Goal: Task Accomplishment & Management: Manage account settings

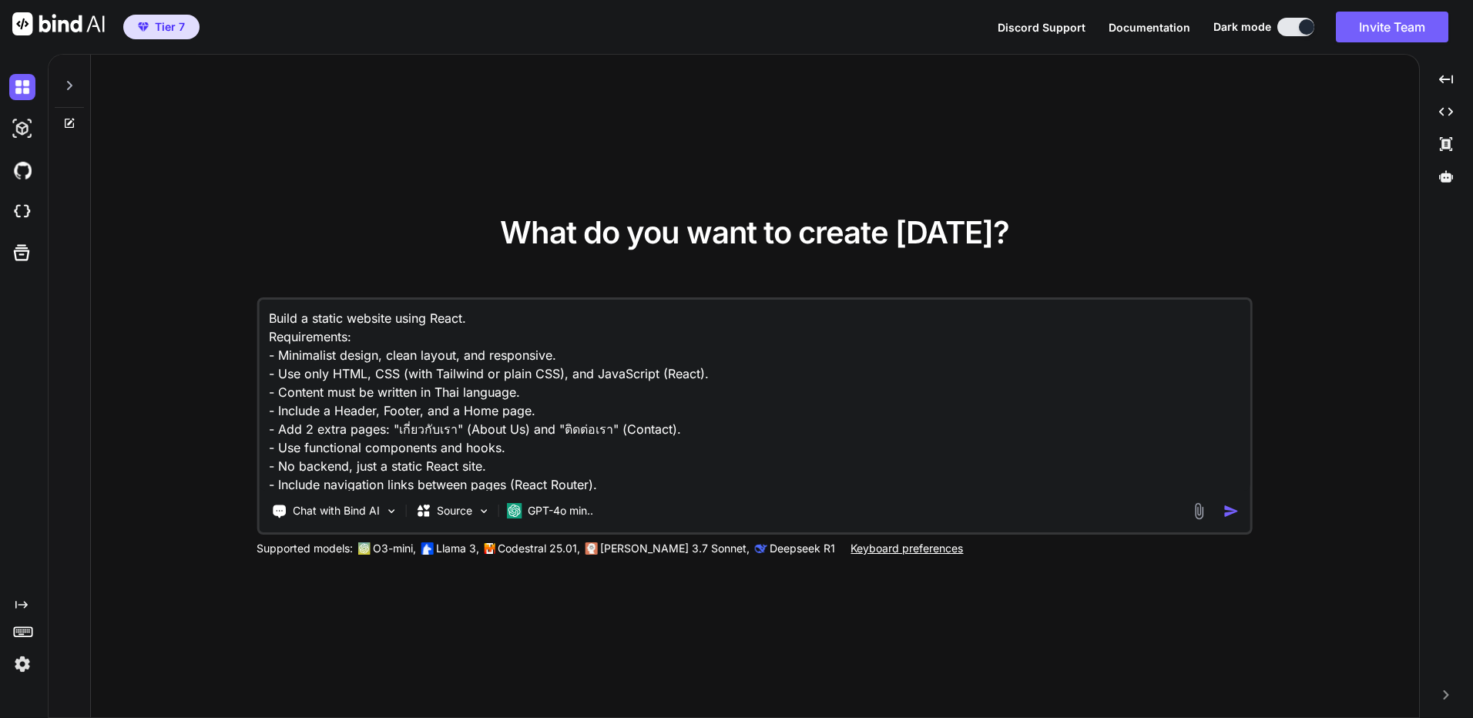
click at [101, 23] on img at bounding box center [58, 23] width 92 height 23
click at [143, 32] on span "Tier 7" at bounding box center [161, 26] width 59 height 15
click at [72, 85] on icon at bounding box center [69, 85] width 5 height 9
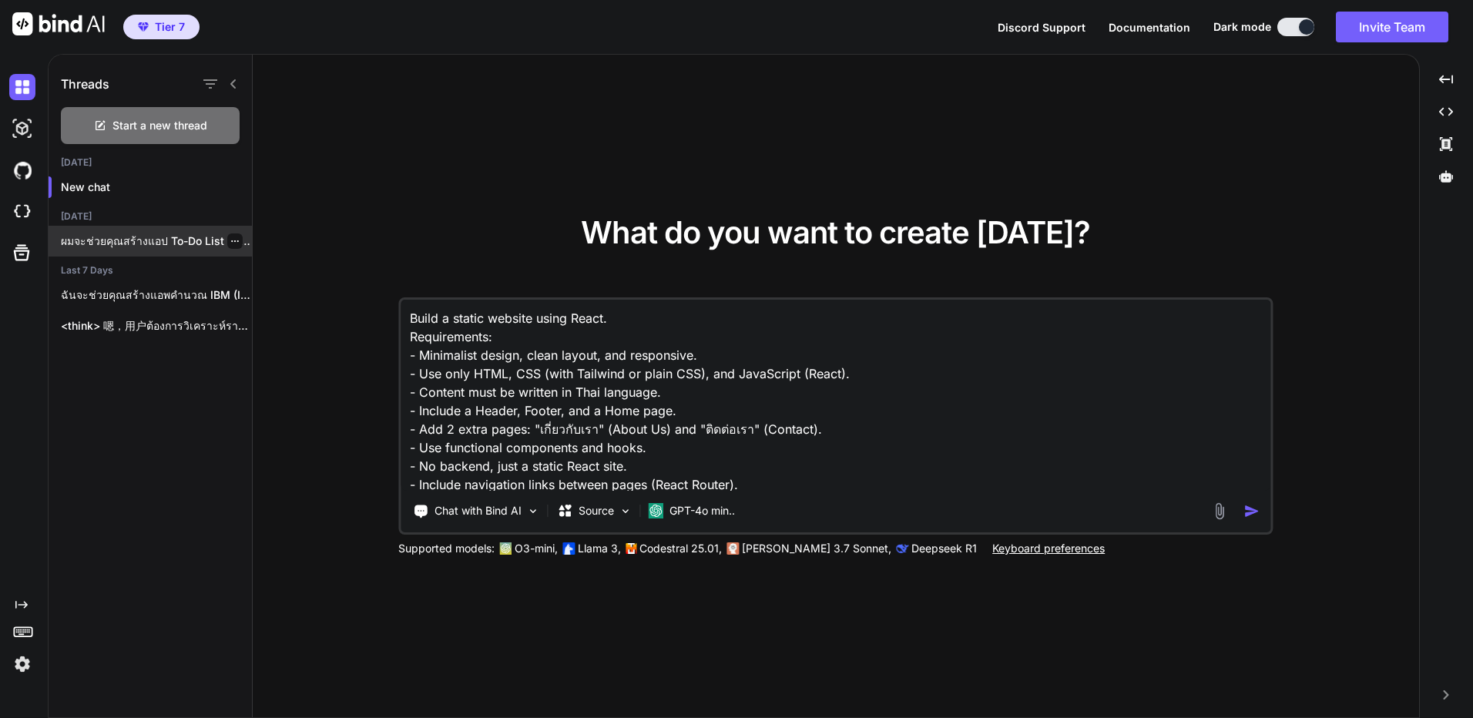
click at [193, 241] on p "ผมจะช่วยคุณสร้างแอป To-Do List สำหรับจัดการงาน ด้วย HTML, CSS..." at bounding box center [156, 240] width 191 height 15
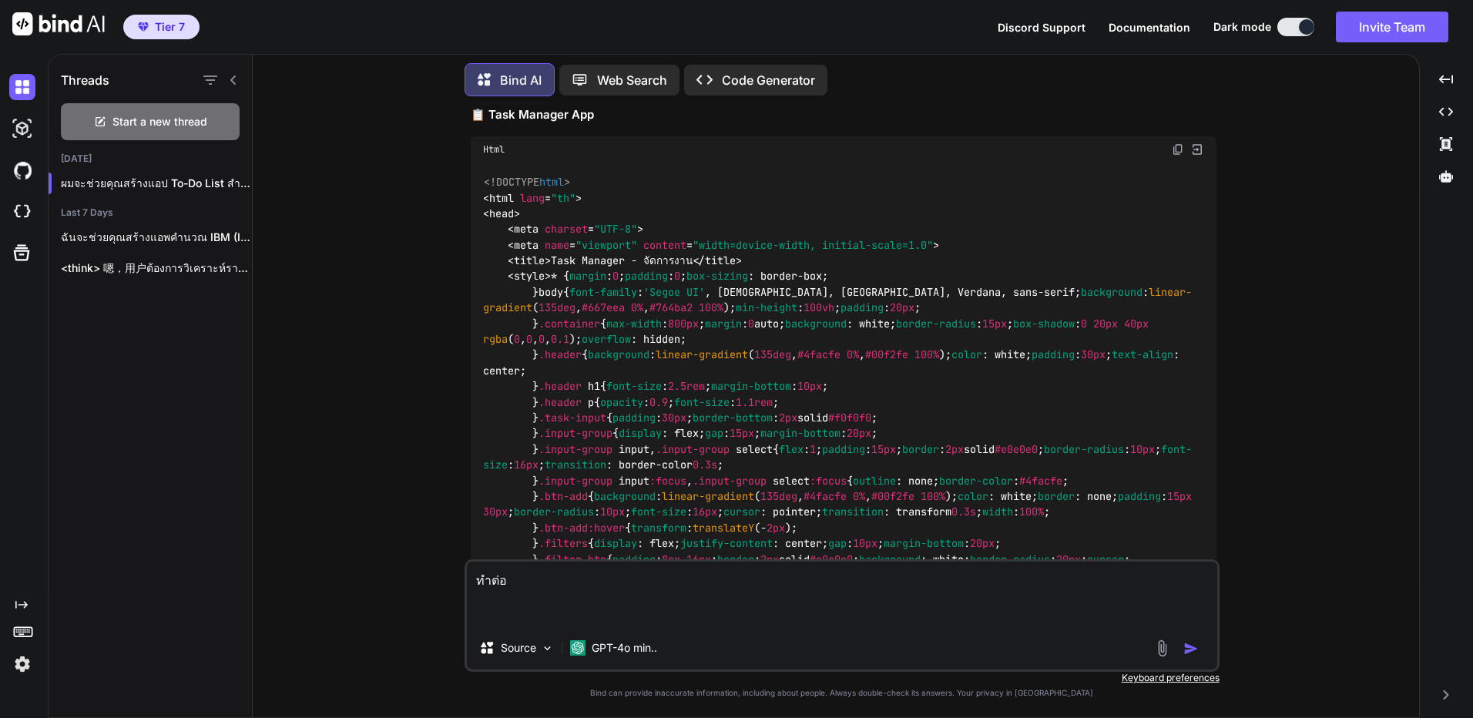
scroll to position [231, 0]
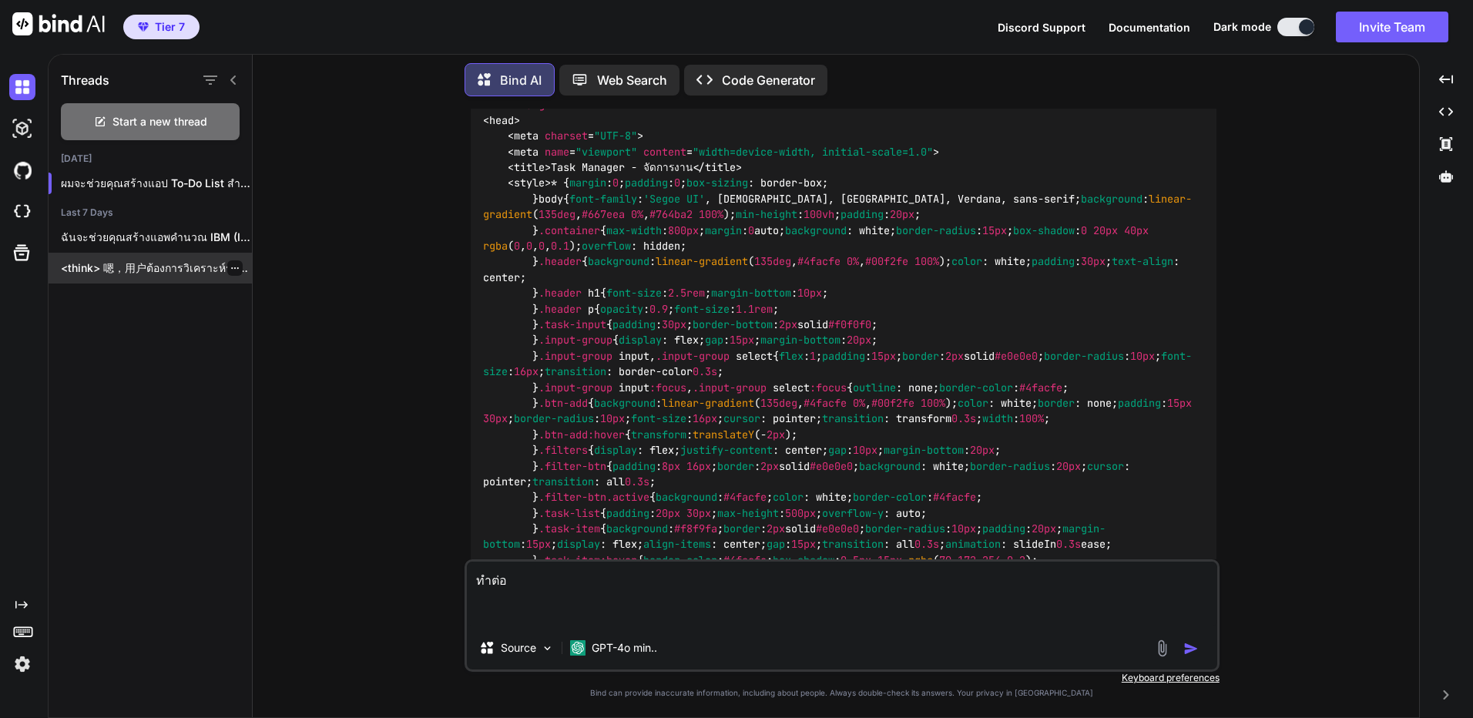
click at [179, 277] on div "<think> 嗯，用户ต้องการวิเคราะห์ราคา Bitcoin แต่ไม่ได้ระบุรายละเอียดเพิ่มเติม เช่น …" at bounding box center [150, 268] width 203 height 31
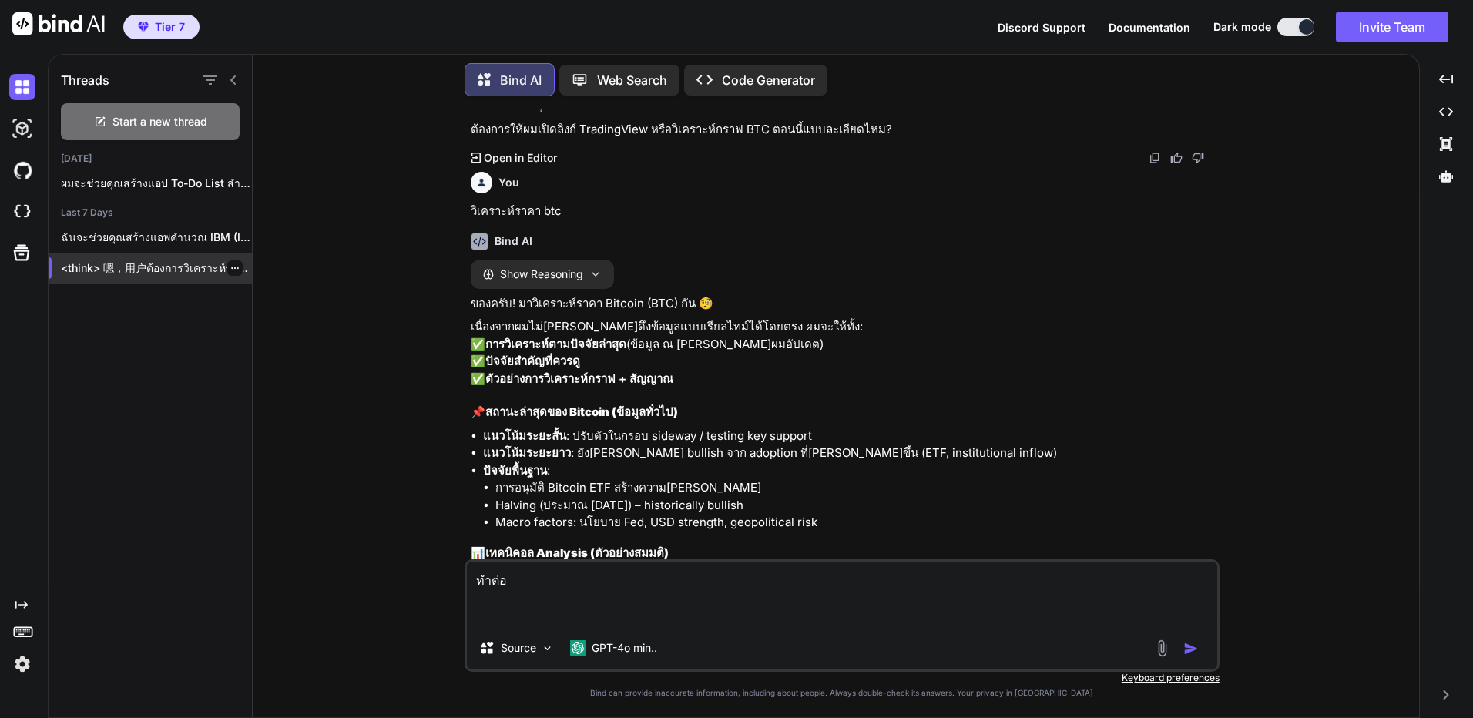
scroll to position [562, 0]
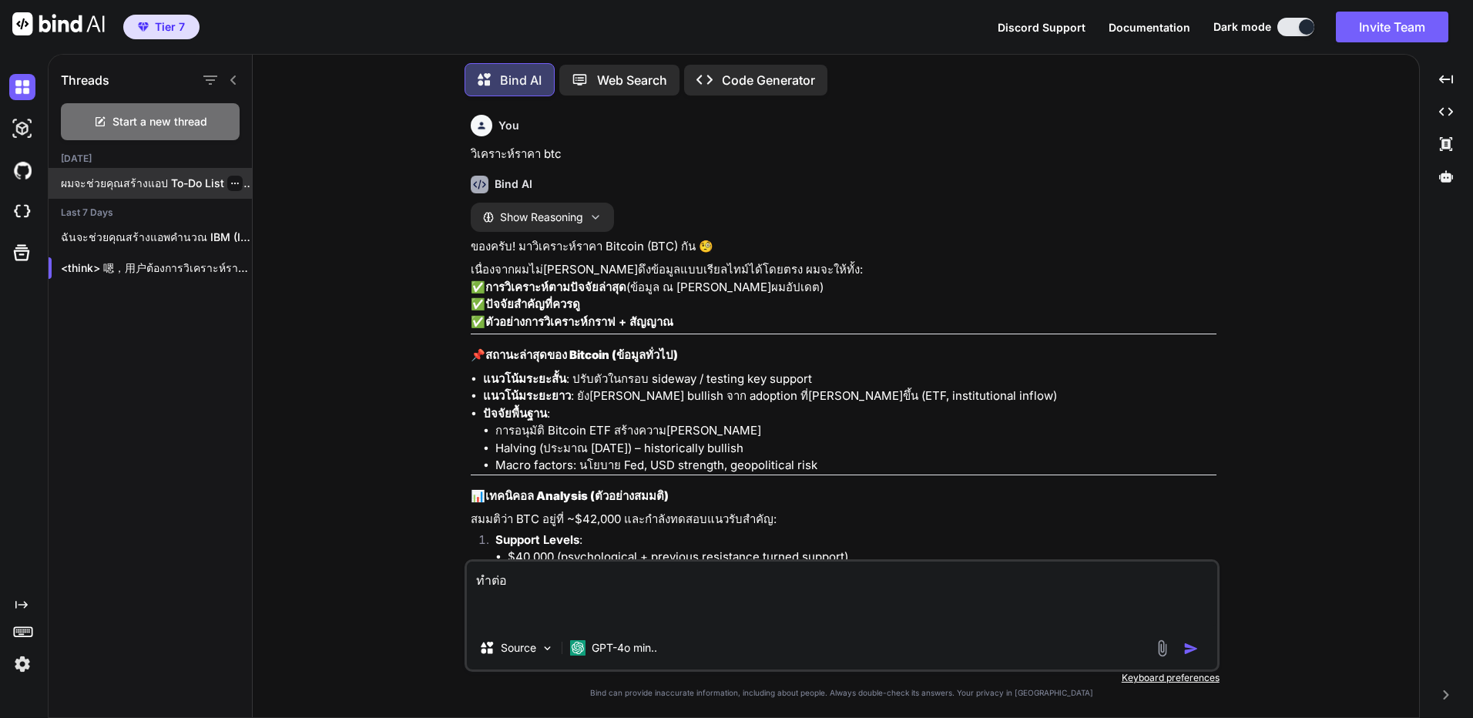
click at [135, 185] on p "ผมจะช่วยคุณสร้างแอป To-Do List สำหรับจัดการงาน ด้วย HTML, CSS..." at bounding box center [156, 183] width 191 height 15
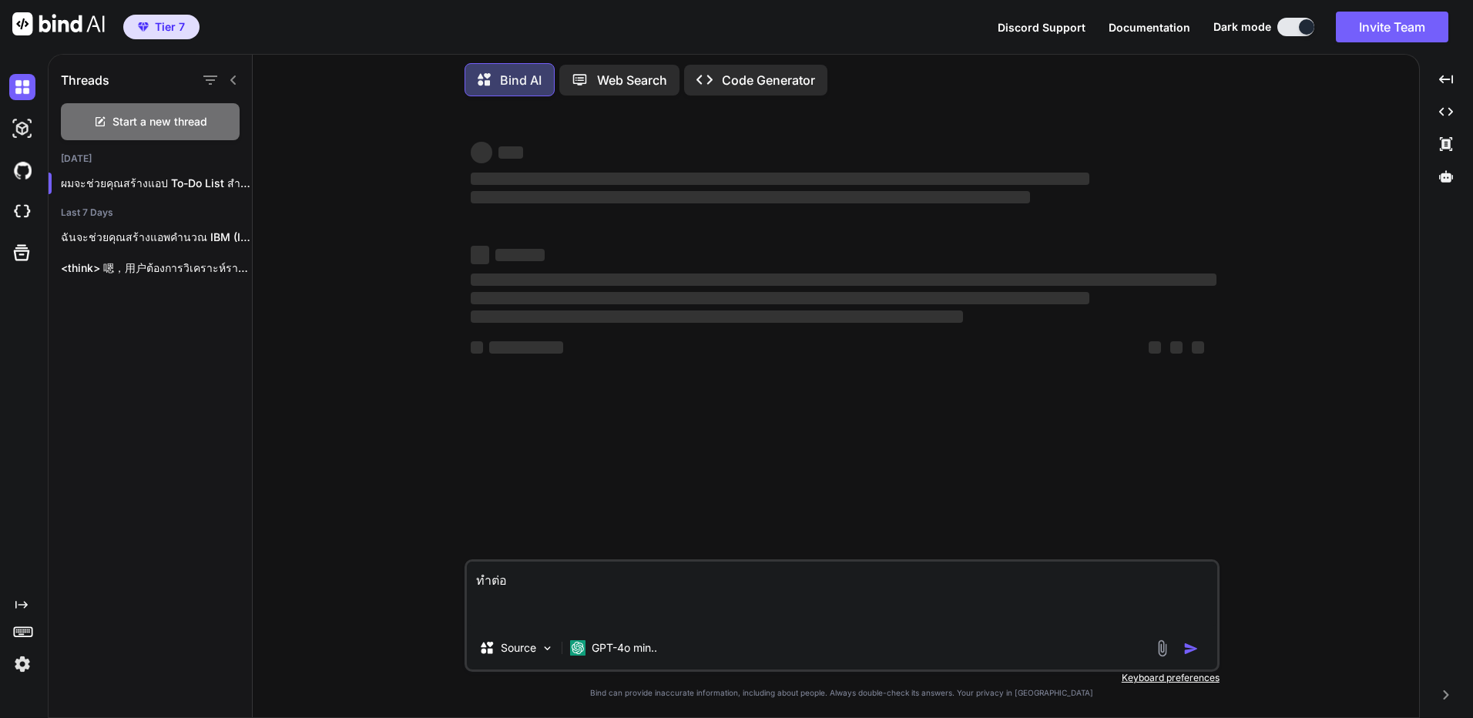
type textarea "x"
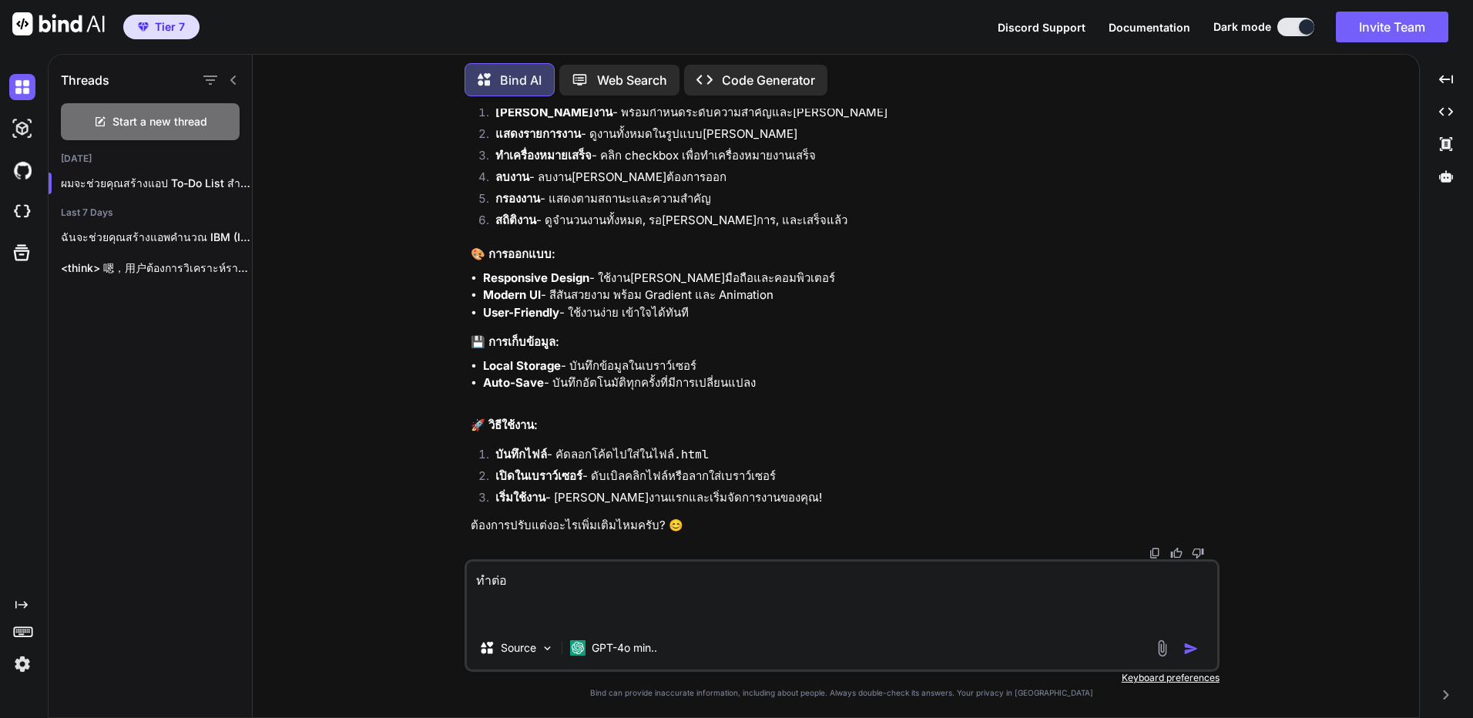
scroll to position [8389, 0]
drag, startPoint x: 723, startPoint y: 260, endPoint x: 750, endPoint y: 627, distance: 367.7
drag, startPoint x: 712, startPoint y: 495, endPoint x: 773, endPoint y: 331, distance: 174.3
drag, startPoint x: 800, startPoint y: 332, endPoint x: 787, endPoint y: 559, distance: 227.7
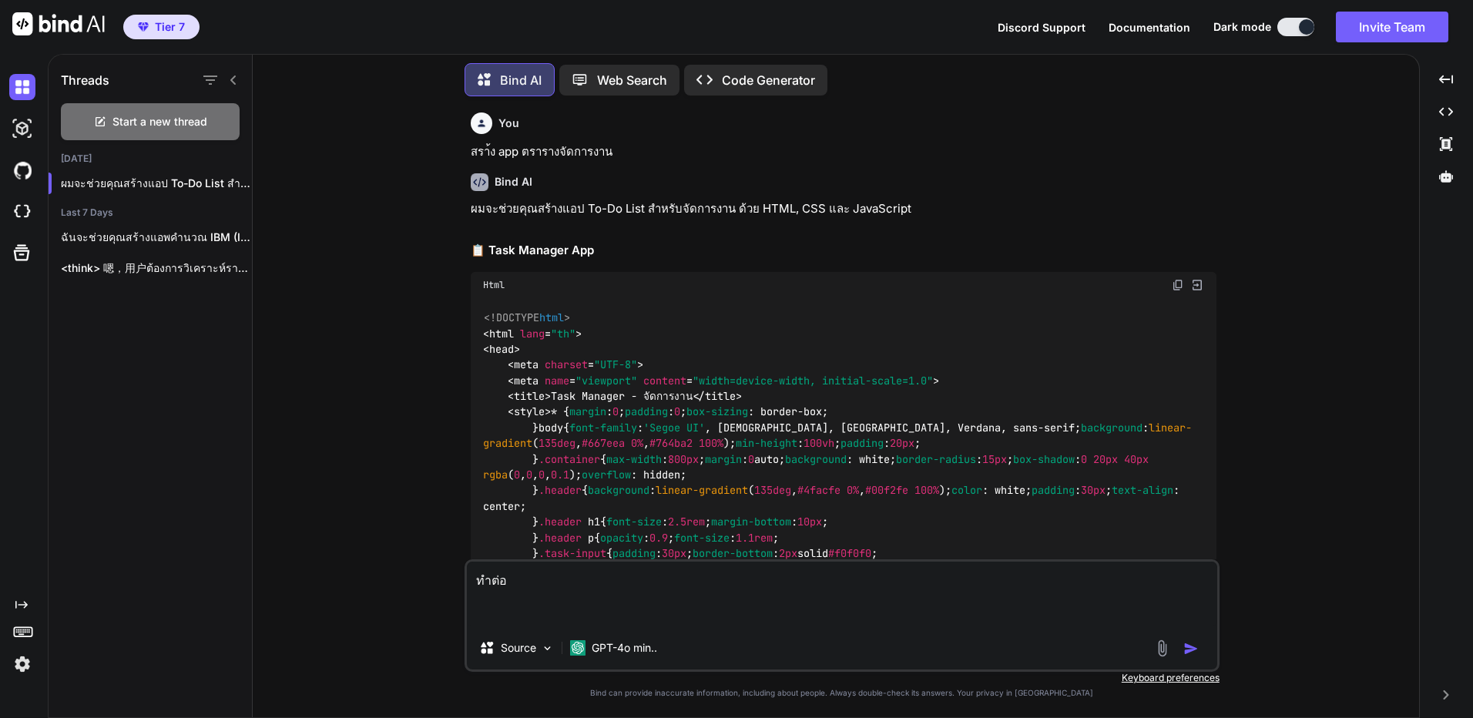
scroll to position [0, 0]
click at [1180, 288] on img at bounding box center [1178, 287] width 12 height 12
click at [22, 224] on img at bounding box center [22, 212] width 26 height 26
click at [188, 183] on p "ผมจะช่วยคุณสร้างแอป To-Do List สำหรับจัดการงาน ด้วย HTML, CSS..." at bounding box center [156, 183] width 191 height 15
click at [188, 176] on p "ผมจะช่วยคุณสร้างแอป To-Do List สำหรับจัดการงาน ด้วย HTML, CSS..." at bounding box center [156, 183] width 191 height 15
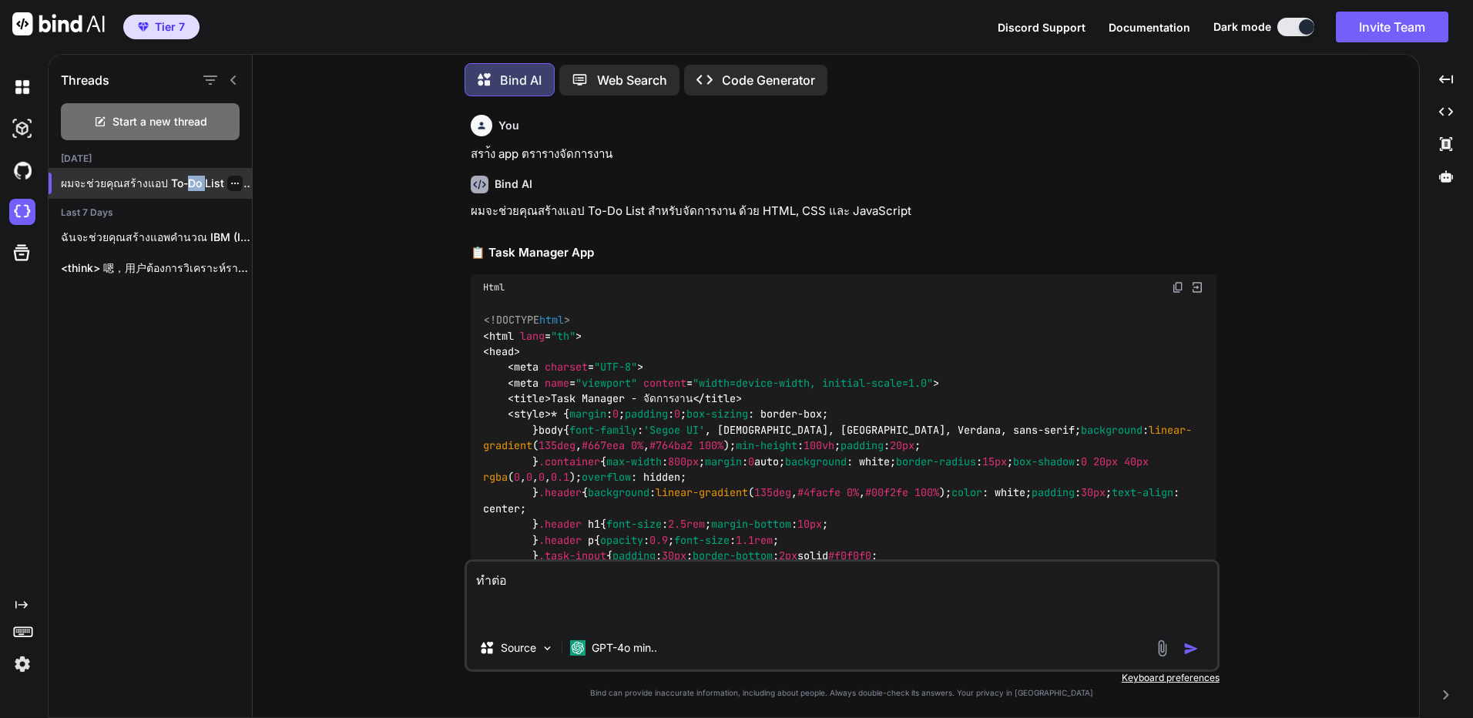
click at [188, 176] on p "ผมจะช่วยคุณสร้างแอป To-Do List สำหรับจัดการงาน ด้วย HTML, CSS..." at bounding box center [156, 183] width 191 height 15
drag, startPoint x: 188, startPoint y: 176, endPoint x: 174, endPoint y: 187, distance: 17.6
click at [174, 187] on div "ผมจะช่วยคุณสร้างแอป To-Do List สำหรับจัดการงาน ด้วย HTML, CSS..." at bounding box center [150, 183] width 203 height 31
click at [25, 209] on img at bounding box center [22, 212] width 26 height 26
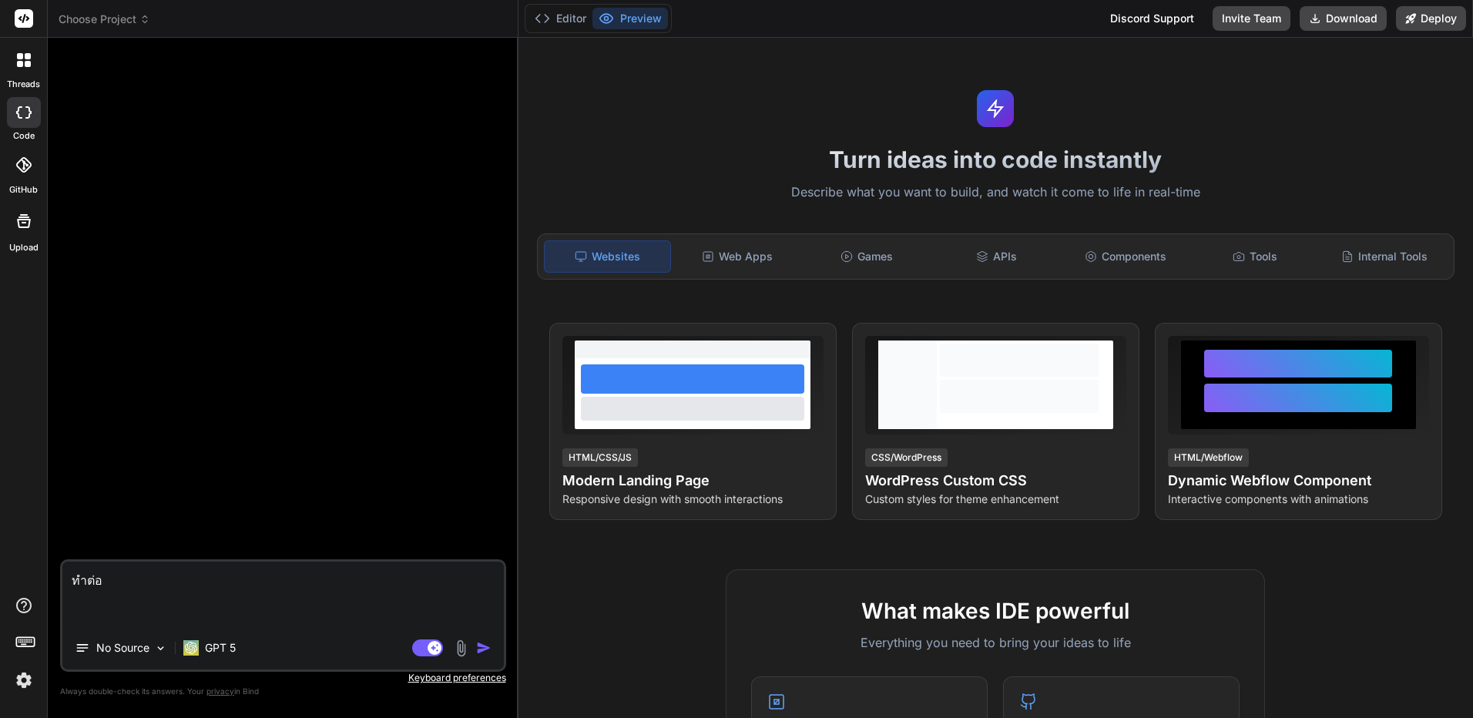
type textarea "x"
click at [138, 18] on span "Choose Project" at bounding box center [105, 19] width 92 height 15
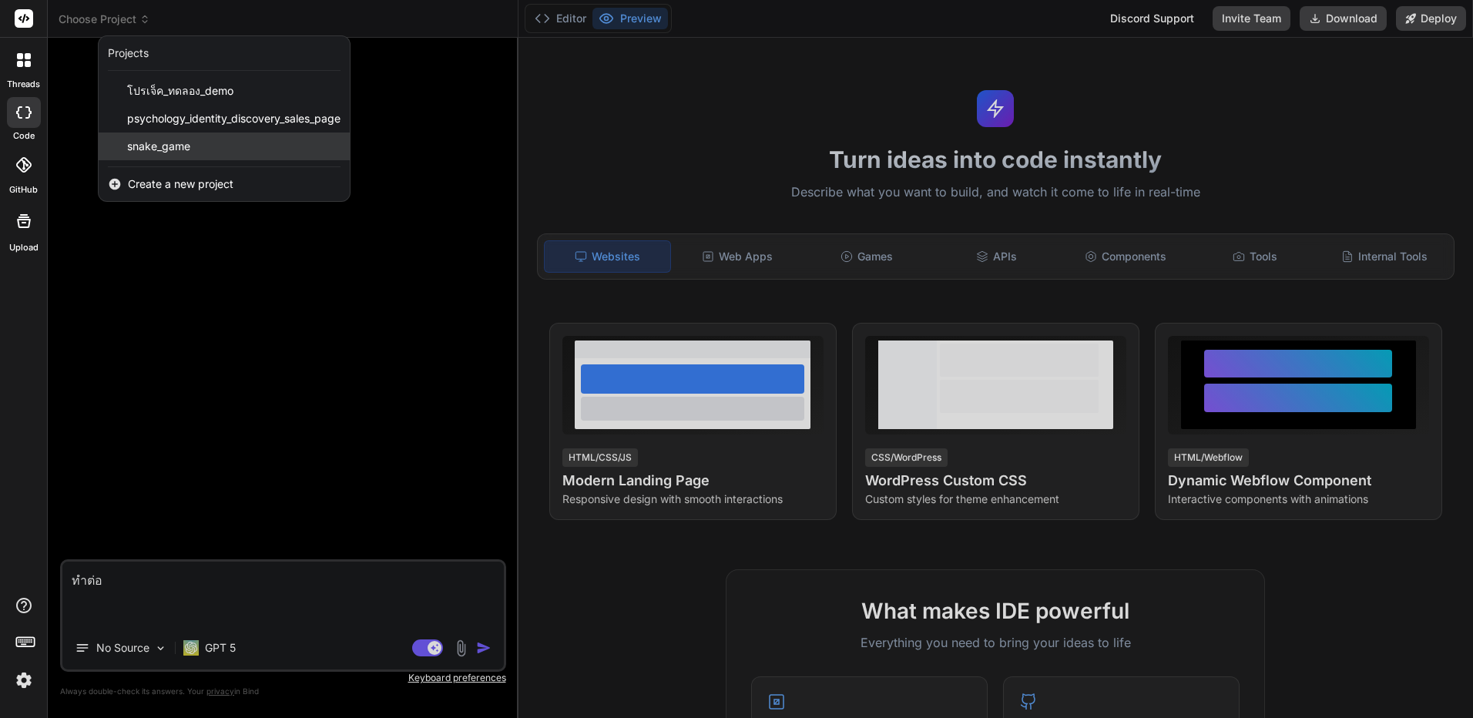
click at [203, 153] on div "snake_game" at bounding box center [224, 147] width 251 height 28
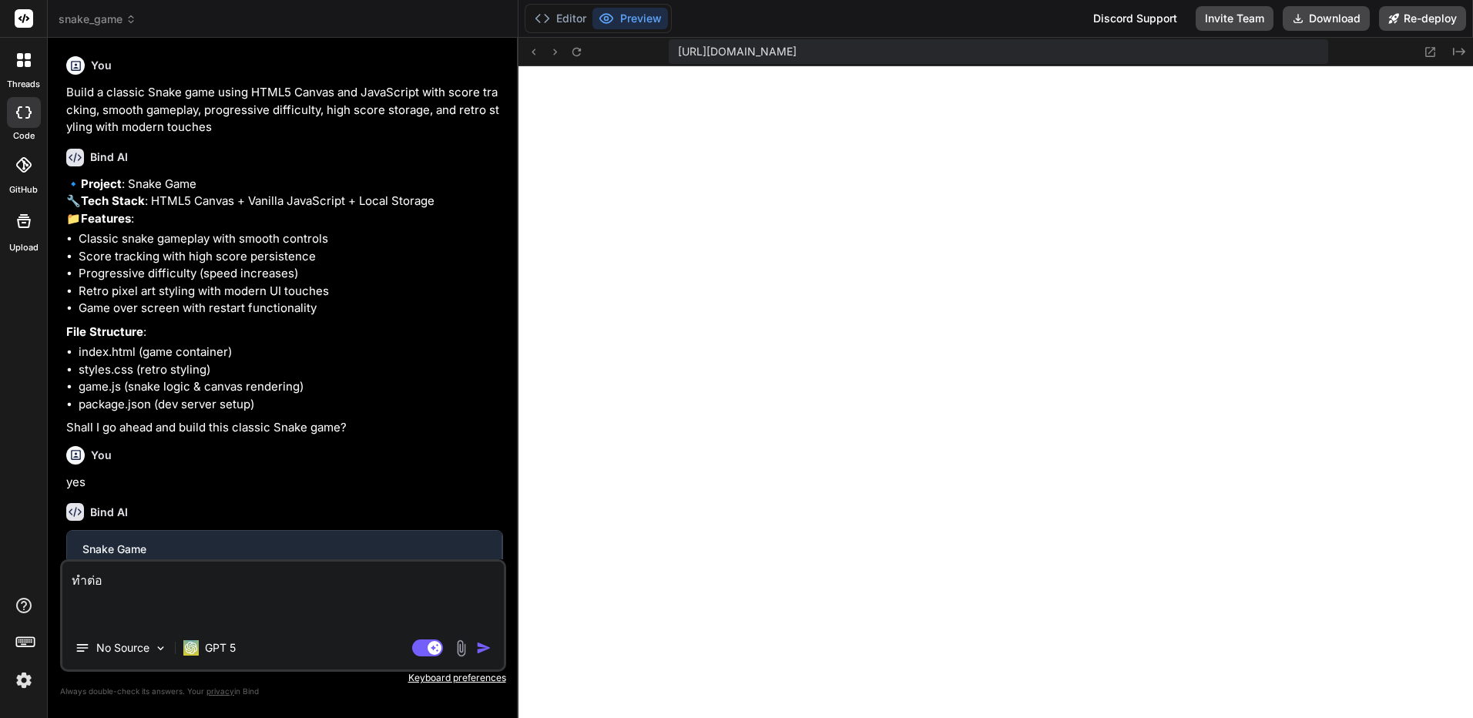
type textarea "x"
click at [20, 681] on img at bounding box center [24, 680] width 26 height 26
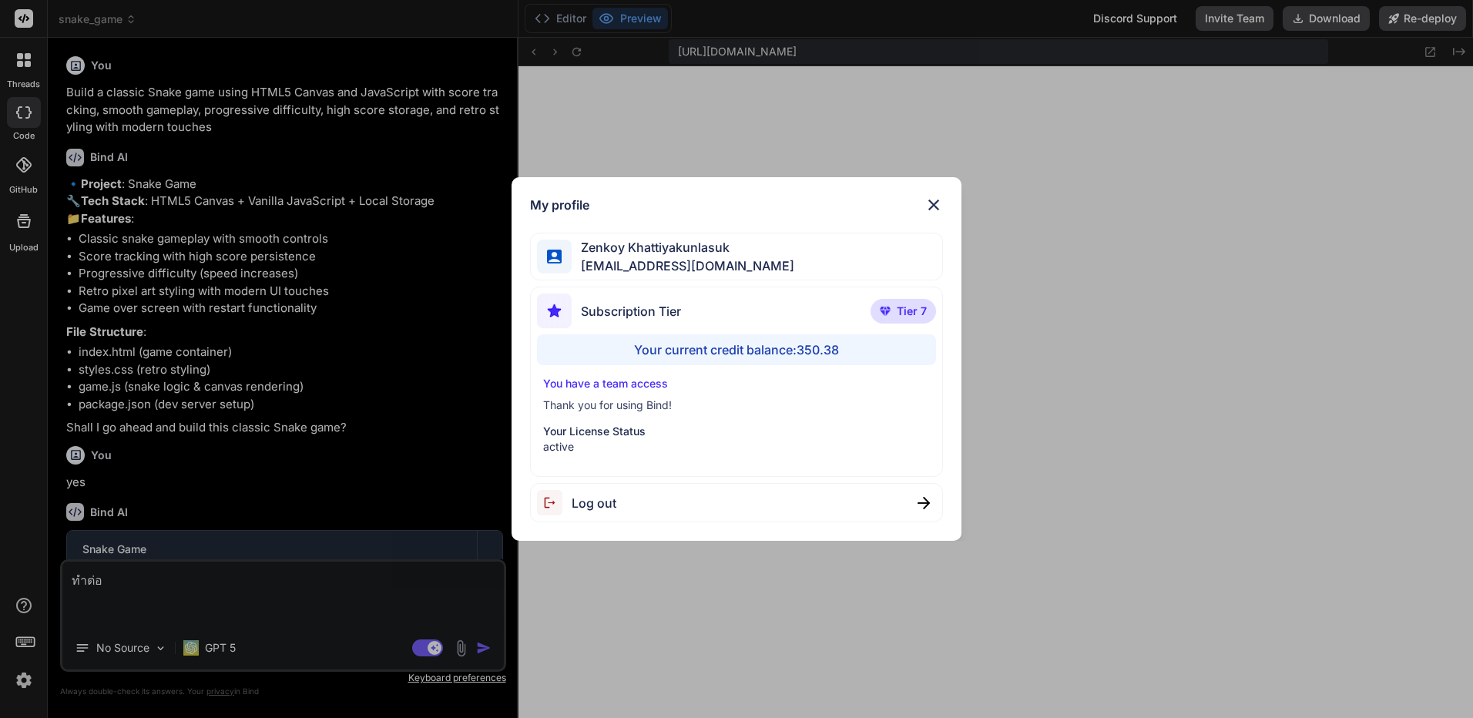
click at [599, 384] on p "You have a team access" at bounding box center [736, 383] width 387 height 15
click at [606, 505] on span "Log out" at bounding box center [594, 503] width 45 height 18
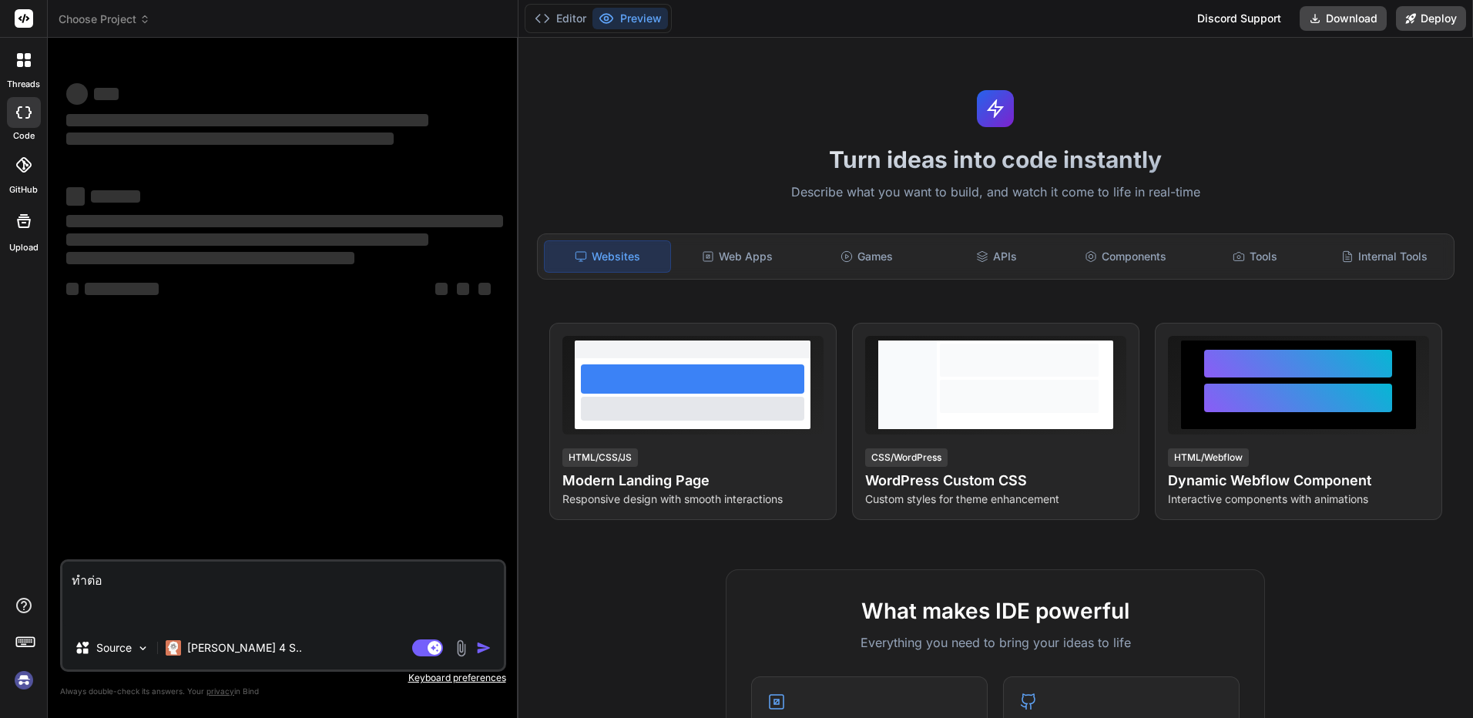
click at [27, 677] on img at bounding box center [24, 680] width 26 height 26
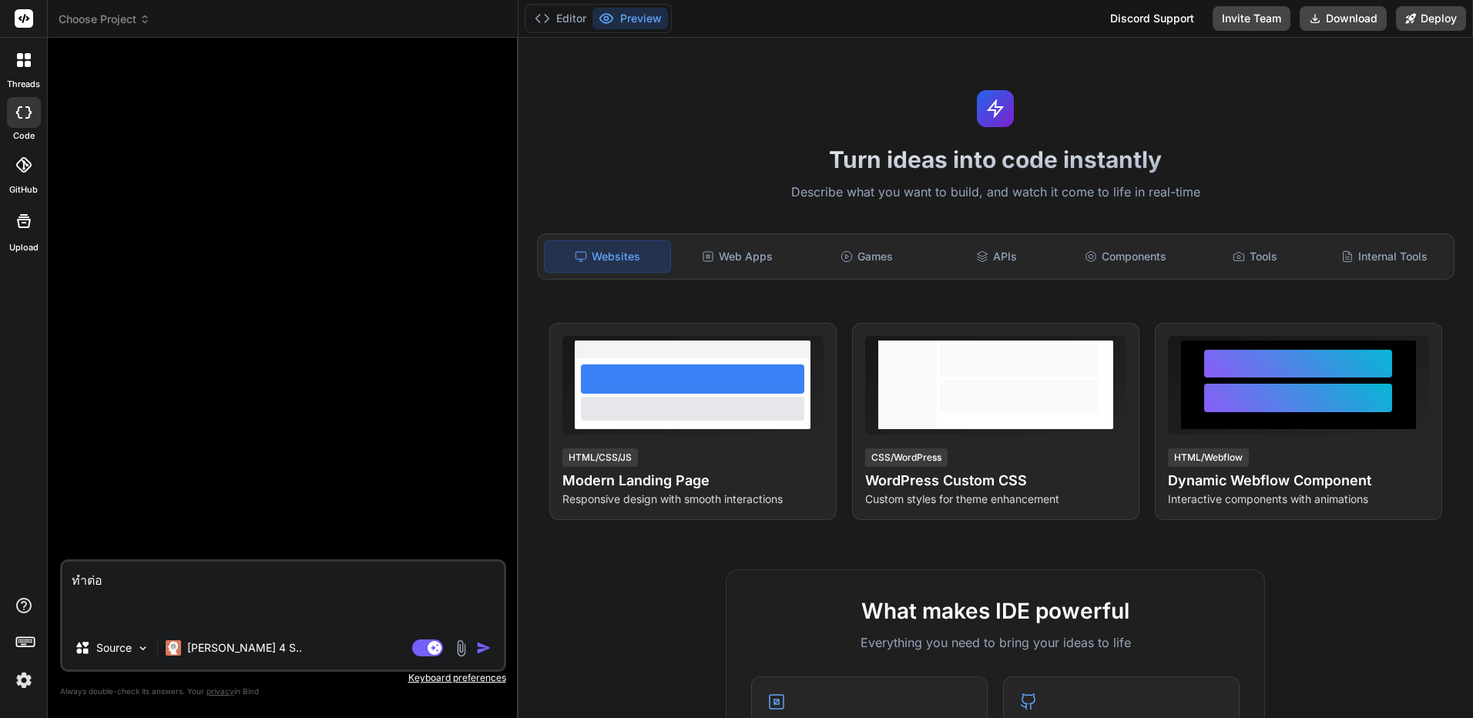
click at [212, 646] on p "Claude 4 S.." at bounding box center [244, 647] width 115 height 15
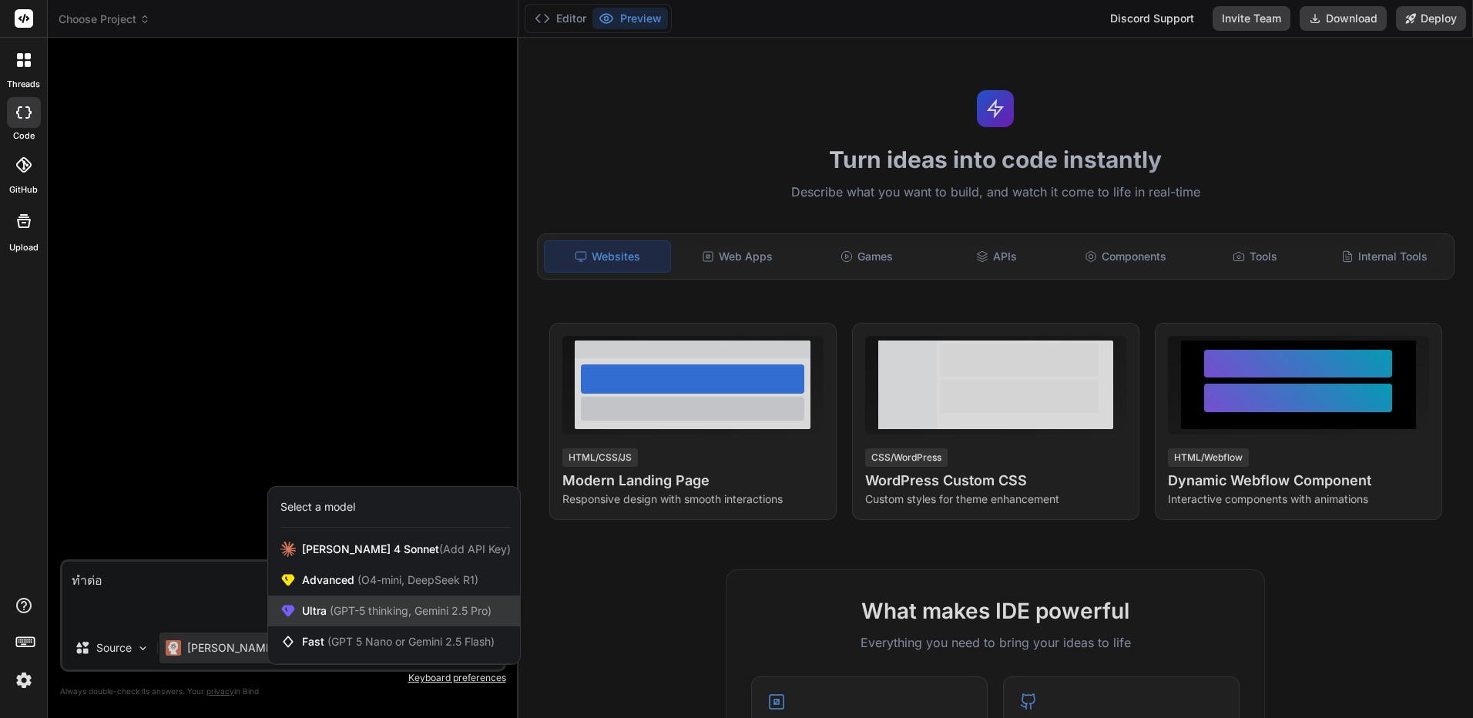
click at [384, 601] on div "Ultra (GPT-5 thinking, Gemini 2.5 Pro)" at bounding box center [394, 611] width 252 height 31
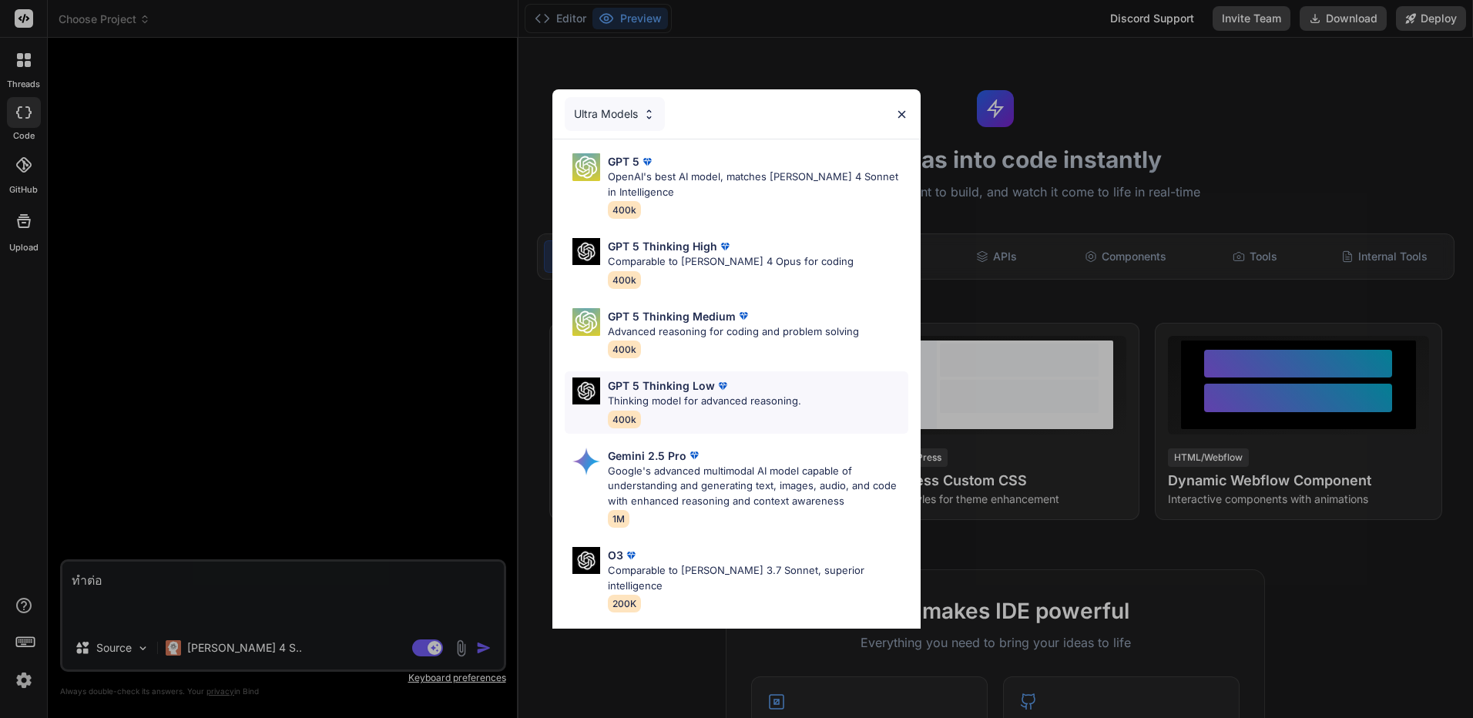
click at [794, 413] on div "GPT 5 Thinking Low Thinking model for advanced reasoning. 400k" at bounding box center [704, 403] width 193 height 50
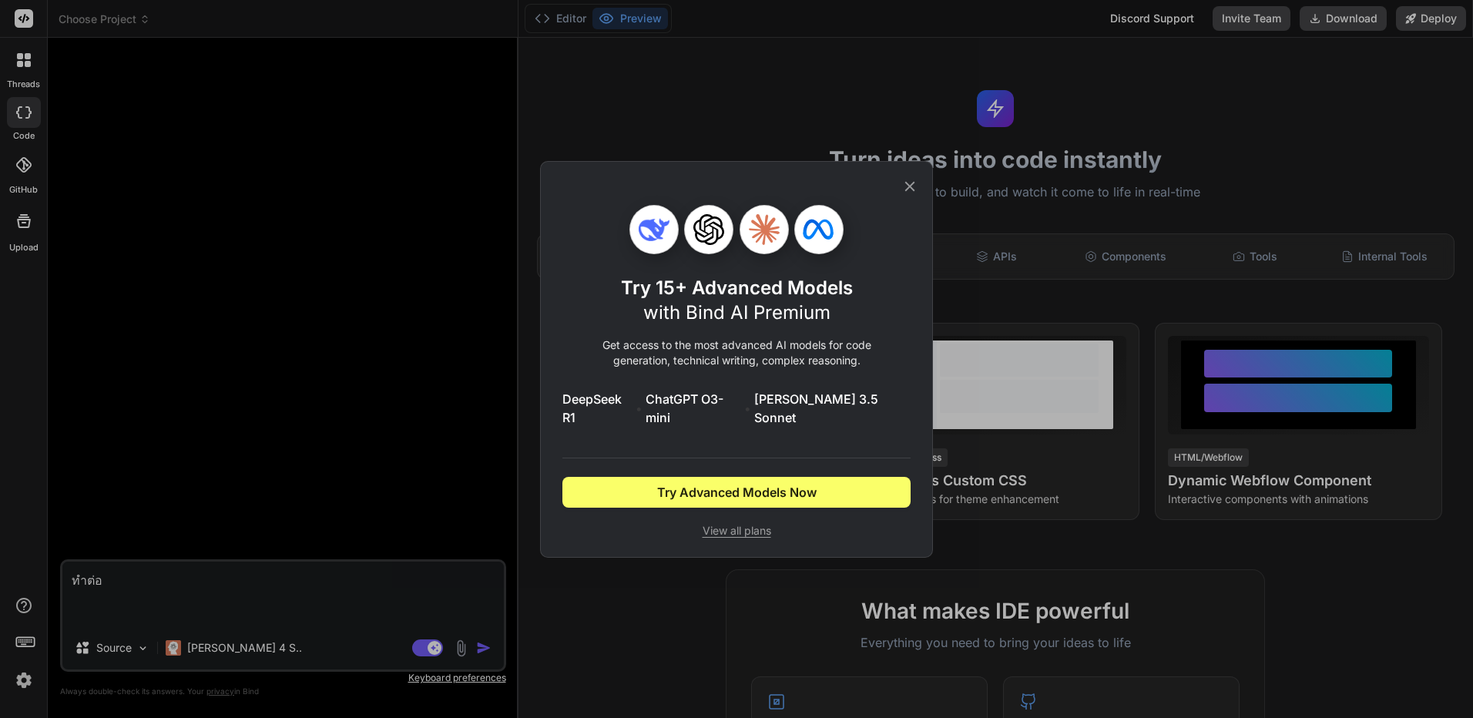
click at [740, 523] on span "View all plans" at bounding box center [736, 530] width 348 height 15
click at [21, 667] on div "Try 15+ Advanced Models with Bind AI Premium Get access to the most advanced AI…" at bounding box center [736, 359] width 1473 height 718
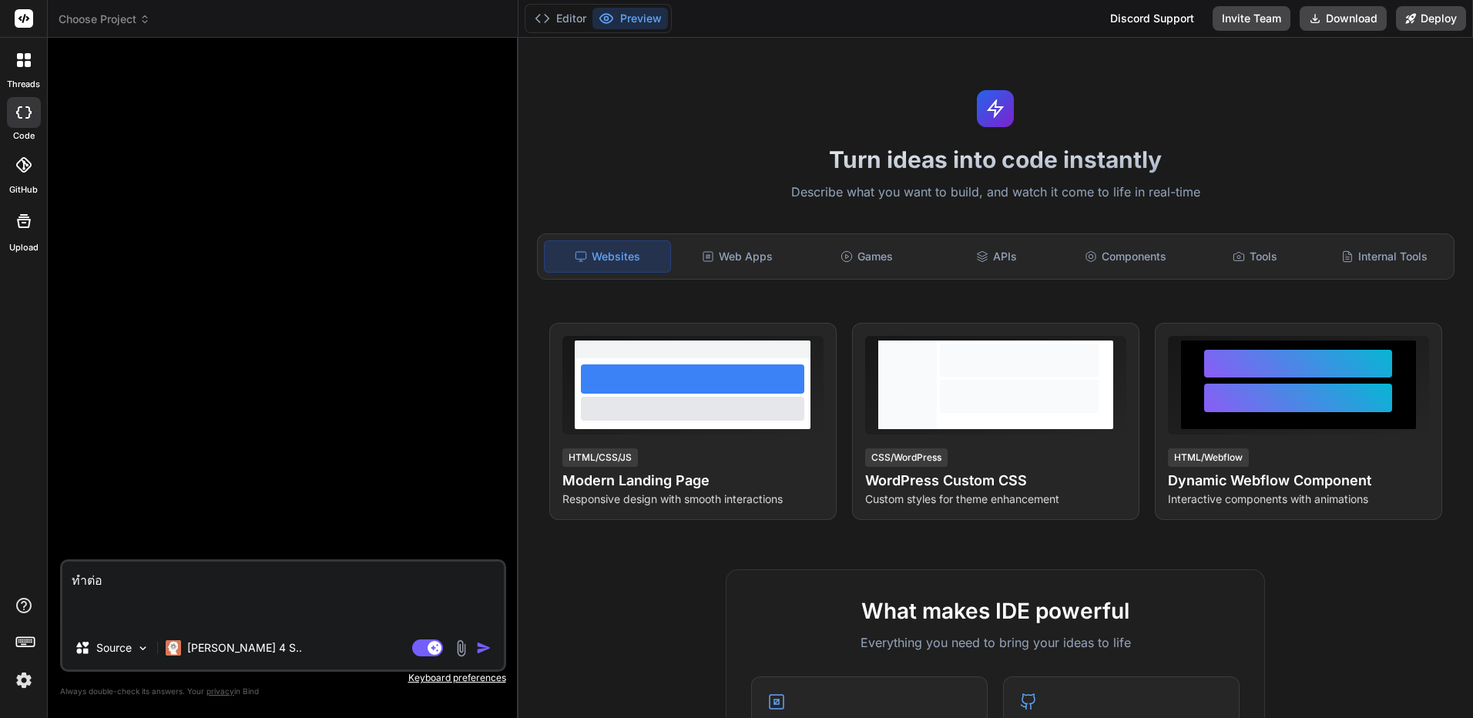
click at [25, 675] on img at bounding box center [24, 680] width 26 height 26
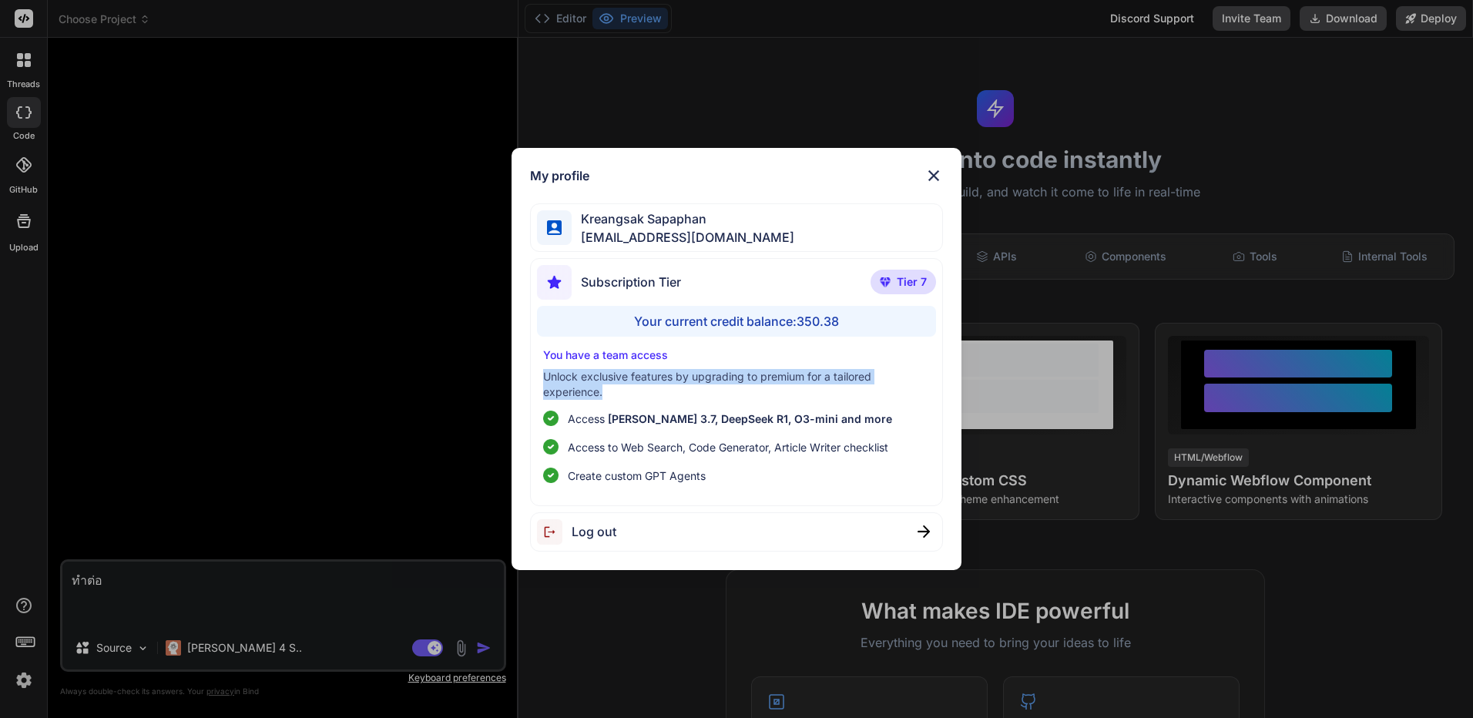
drag, startPoint x: 541, startPoint y: 371, endPoint x: 643, endPoint y: 391, distance: 103.7
click at [643, 391] on div "You have a team access Unlock exclusive features by upgrading to premium for a …" at bounding box center [736, 415] width 399 height 136
copy p "Unlock exclusive features by upgrading to premium for a tailored experience."
click at [659, 280] on span "Subscription Tier" at bounding box center [631, 282] width 100 height 18
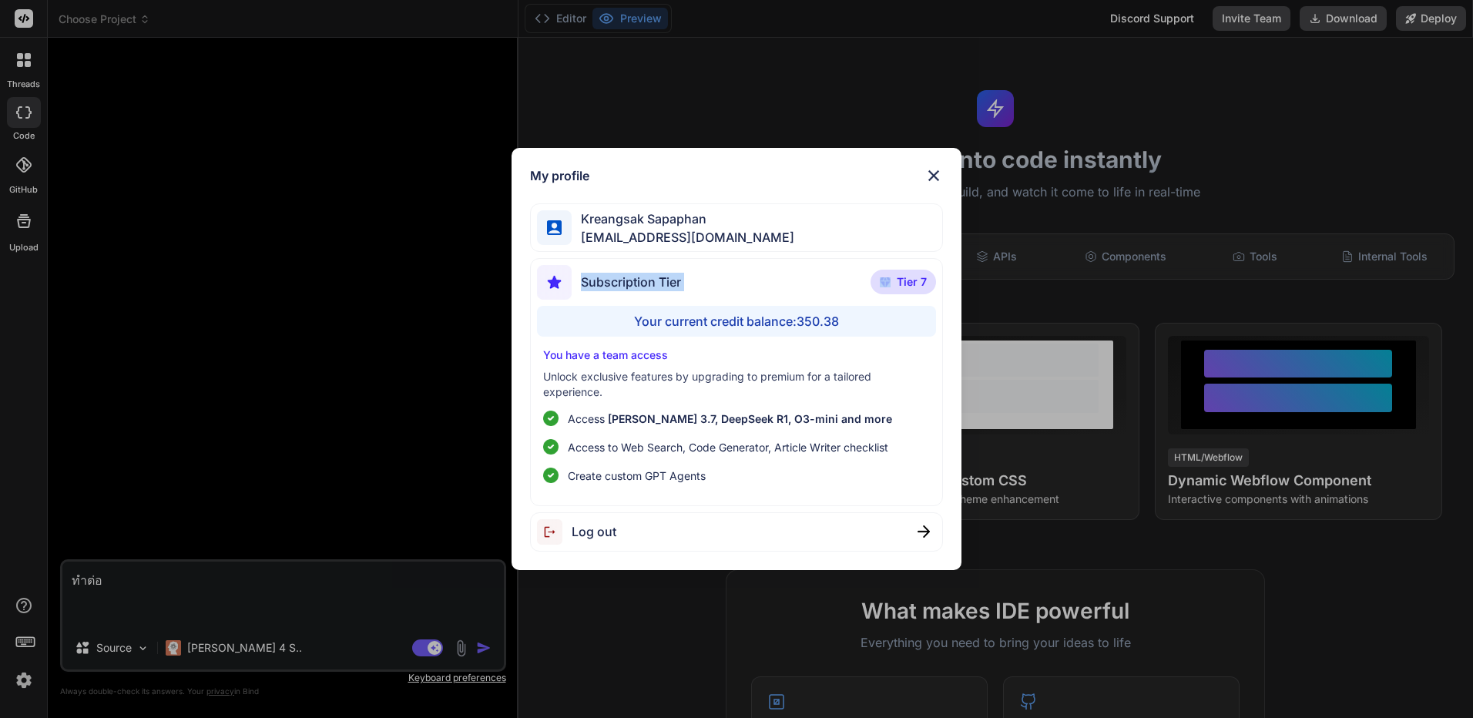
click at [659, 280] on span "Subscription Tier" at bounding box center [631, 282] width 100 height 18
drag, startPoint x: 659, startPoint y: 280, endPoint x: 814, endPoint y: 277, distance: 154.9
click at [814, 277] on div "Subscription Tier Tier 7" at bounding box center [736, 285] width 399 height 41
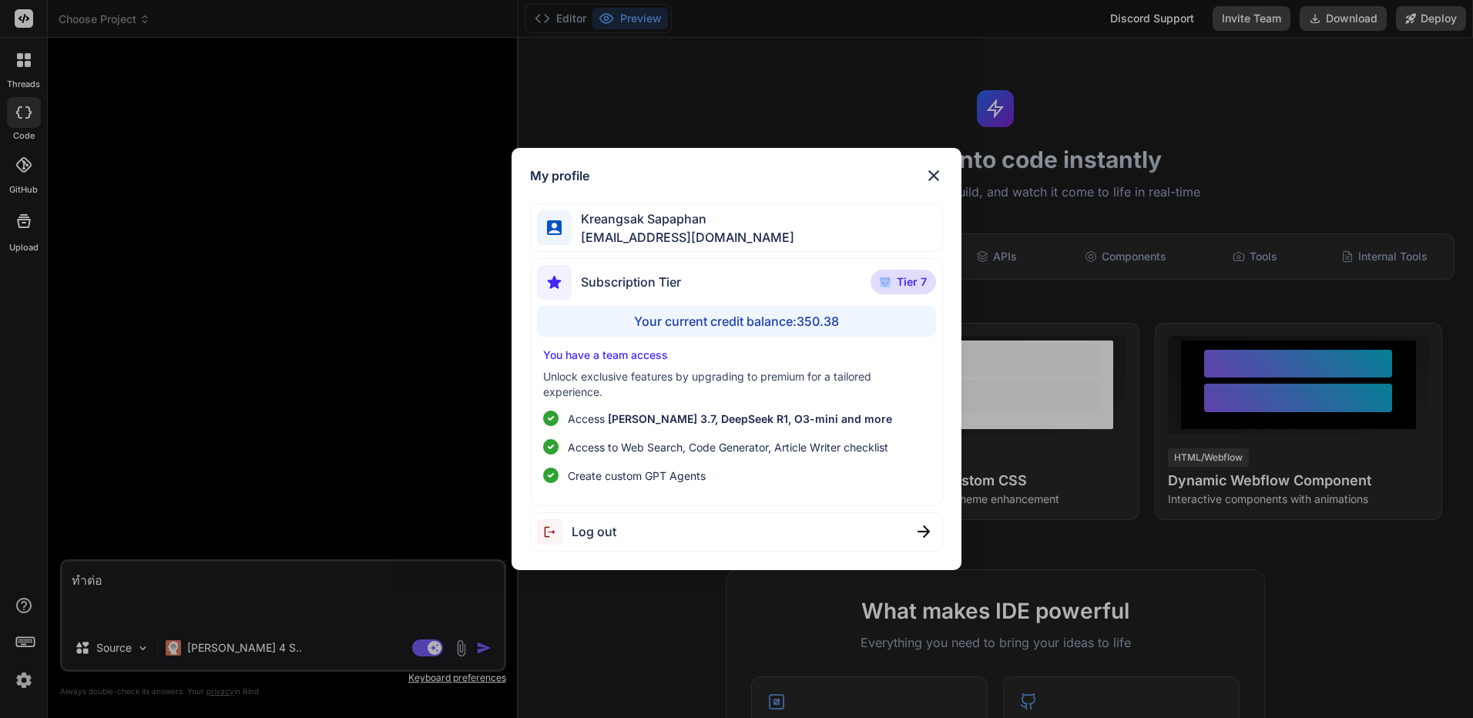
click at [814, 277] on div "Subscription Tier Tier 7" at bounding box center [736, 285] width 399 height 41
drag, startPoint x: 814, startPoint y: 277, endPoint x: 934, endPoint y: 277, distance: 120.2
click at [934, 277] on p "Tier 7" at bounding box center [903, 282] width 65 height 25
click at [930, 279] on p "Tier 7" at bounding box center [903, 282] width 65 height 25
click at [897, 283] on span "Tier 7" at bounding box center [912, 281] width 30 height 15
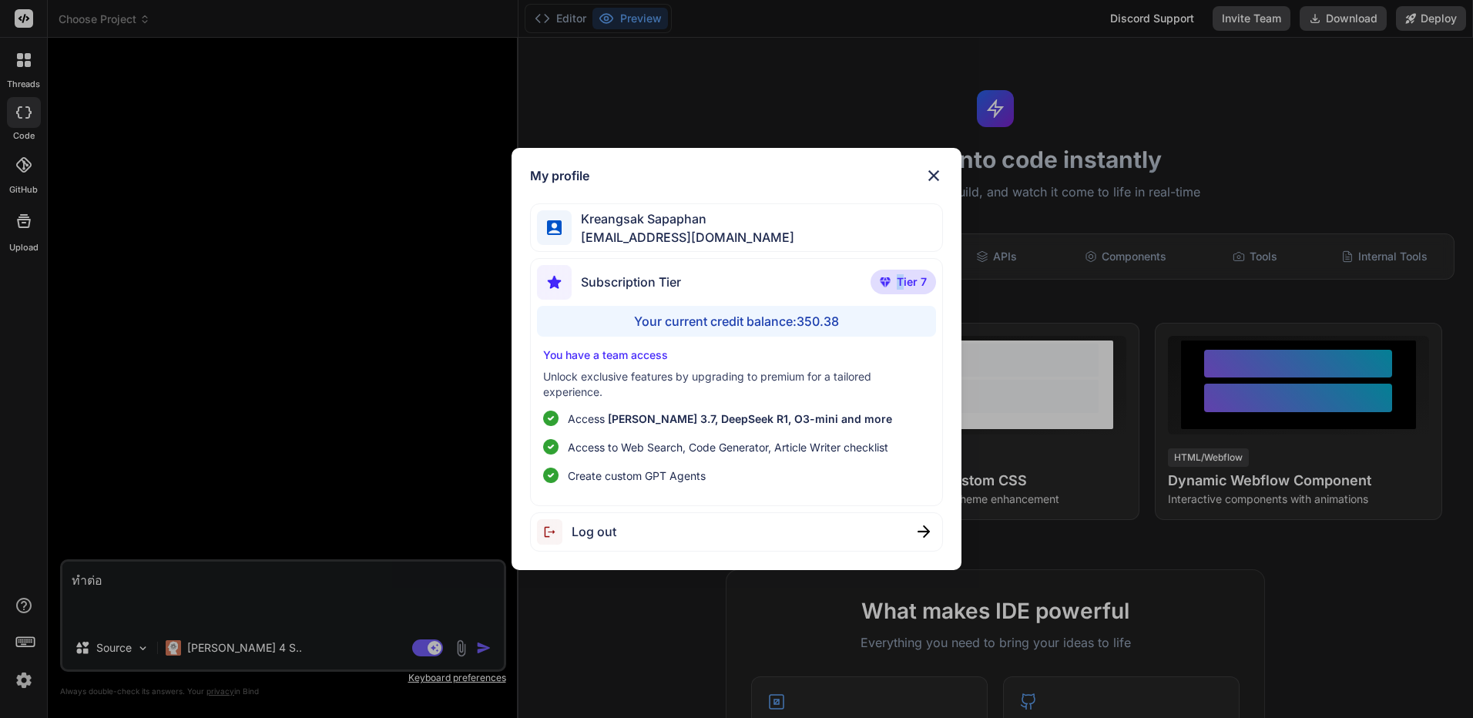
click at [897, 283] on span "Tier 7" at bounding box center [912, 281] width 30 height 15
drag, startPoint x: 897, startPoint y: 283, endPoint x: 887, endPoint y: 281, distance: 10.1
click at [887, 281] on img at bounding box center [885, 281] width 11 height 9
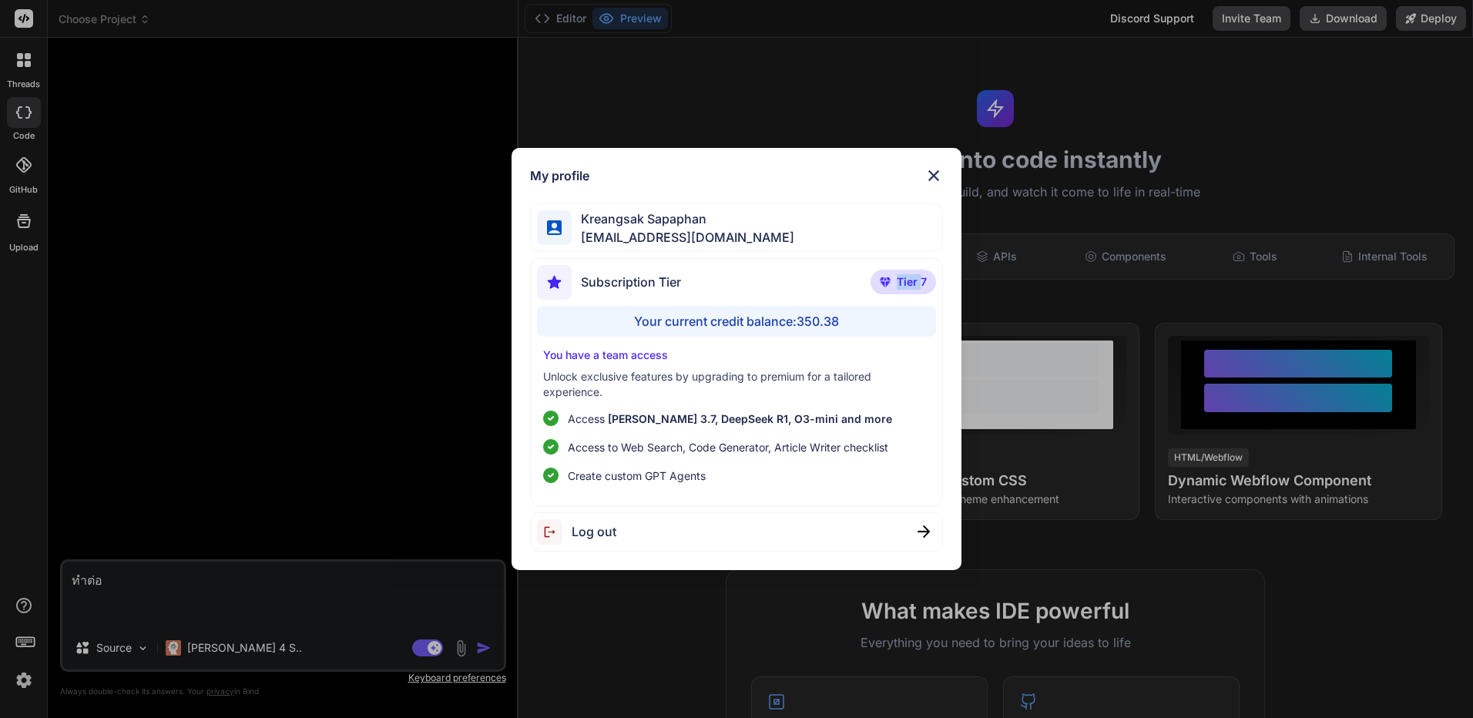
click at [887, 281] on img at bounding box center [885, 281] width 11 height 9
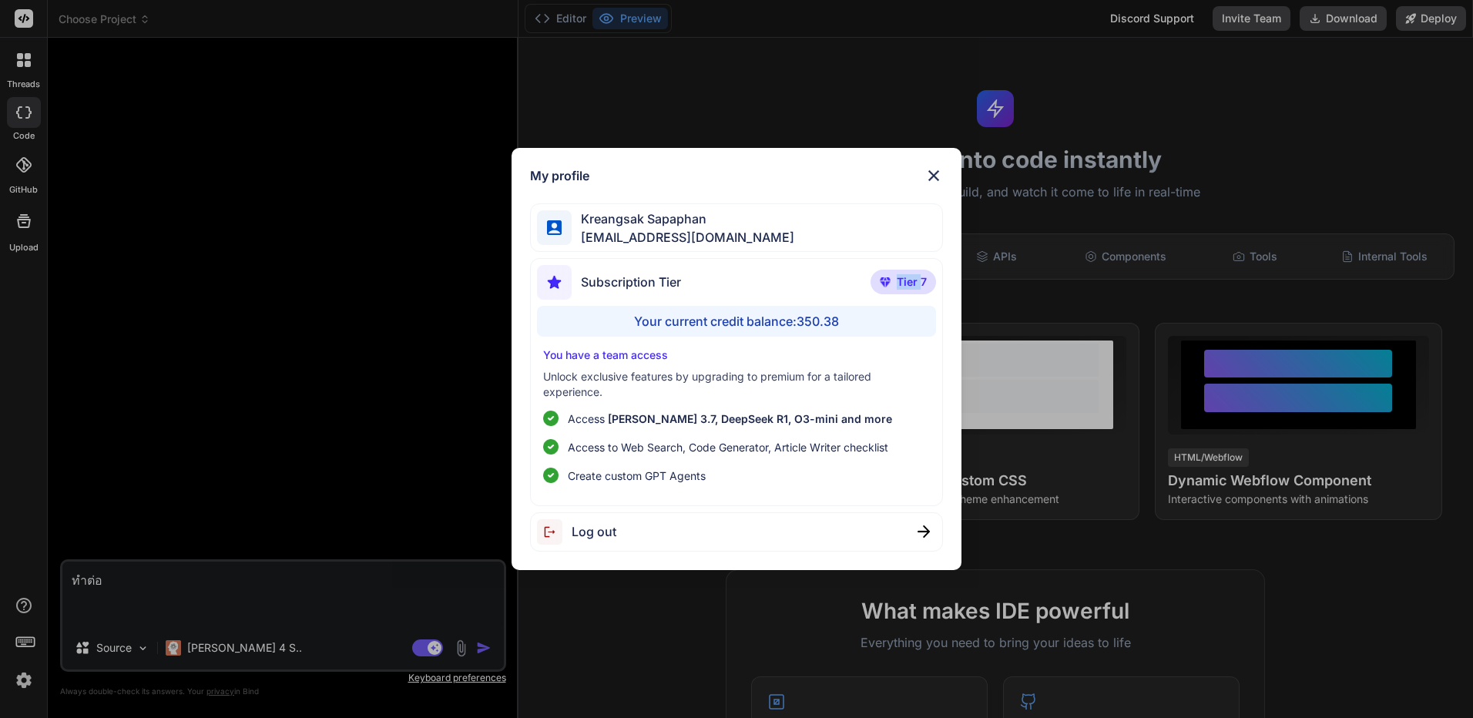
click at [887, 281] on img at bounding box center [885, 281] width 11 height 9
click at [887, 279] on img at bounding box center [885, 281] width 11 height 9
click at [885, 279] on img at bounding box center [885, 281] width 11 height 9
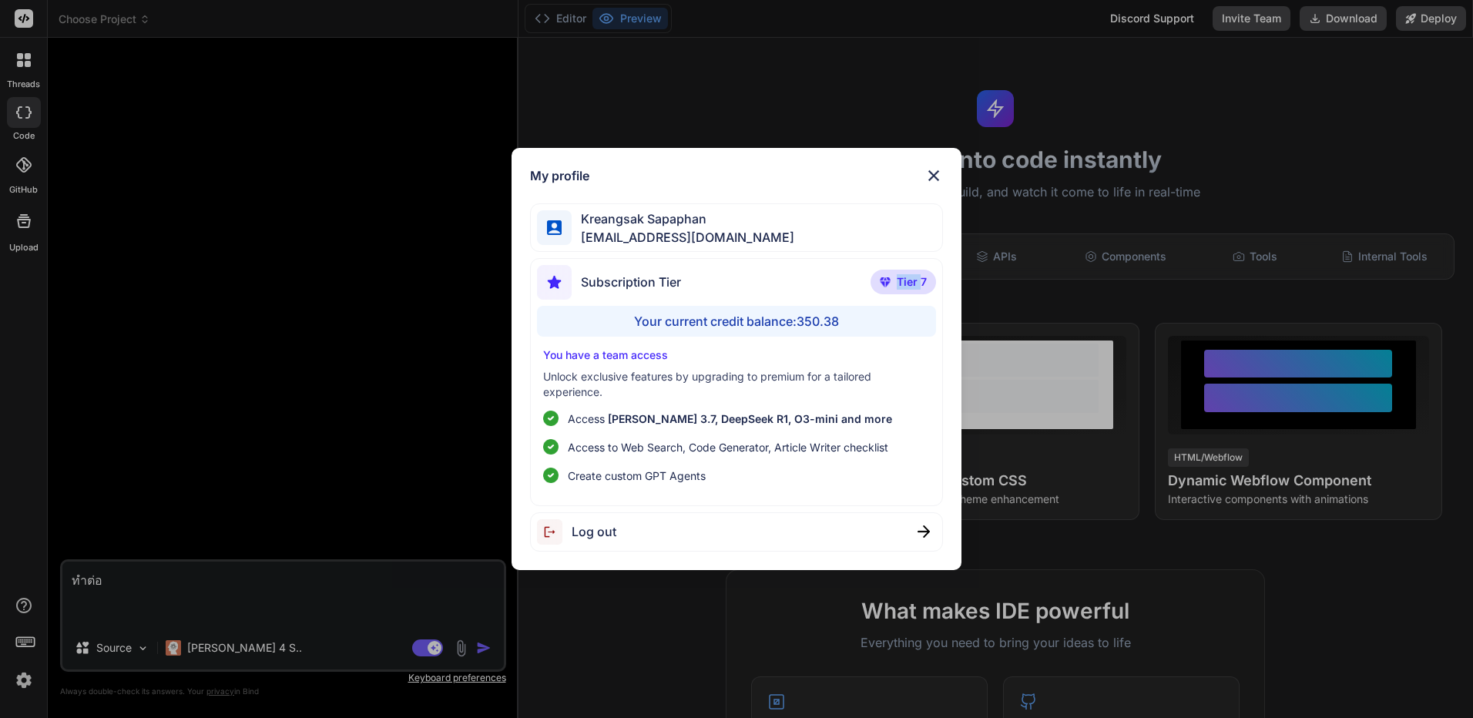
click at [885, 279] on img at bounding box center [885, 281] width 11 height 9
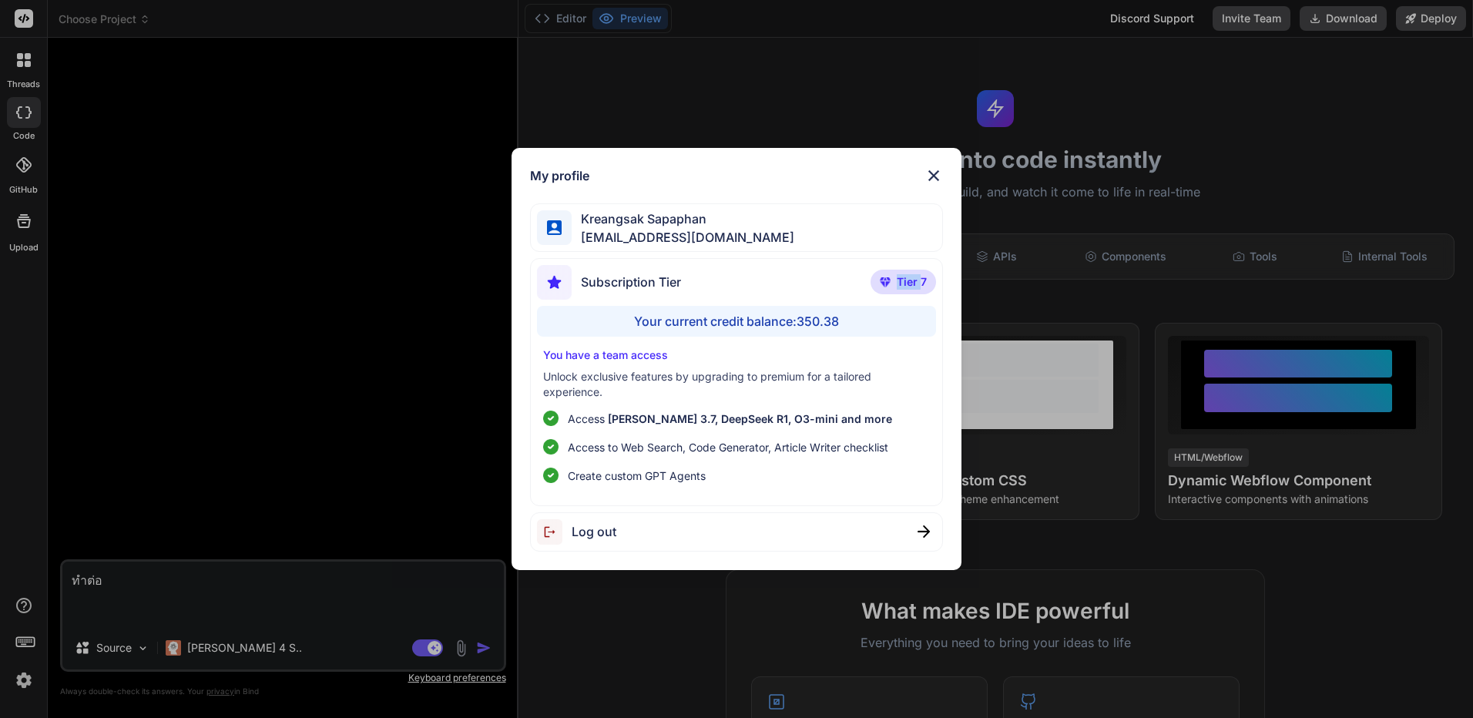
click at [935, 175] on img at bounding box center [934, 175] width 18 height 18
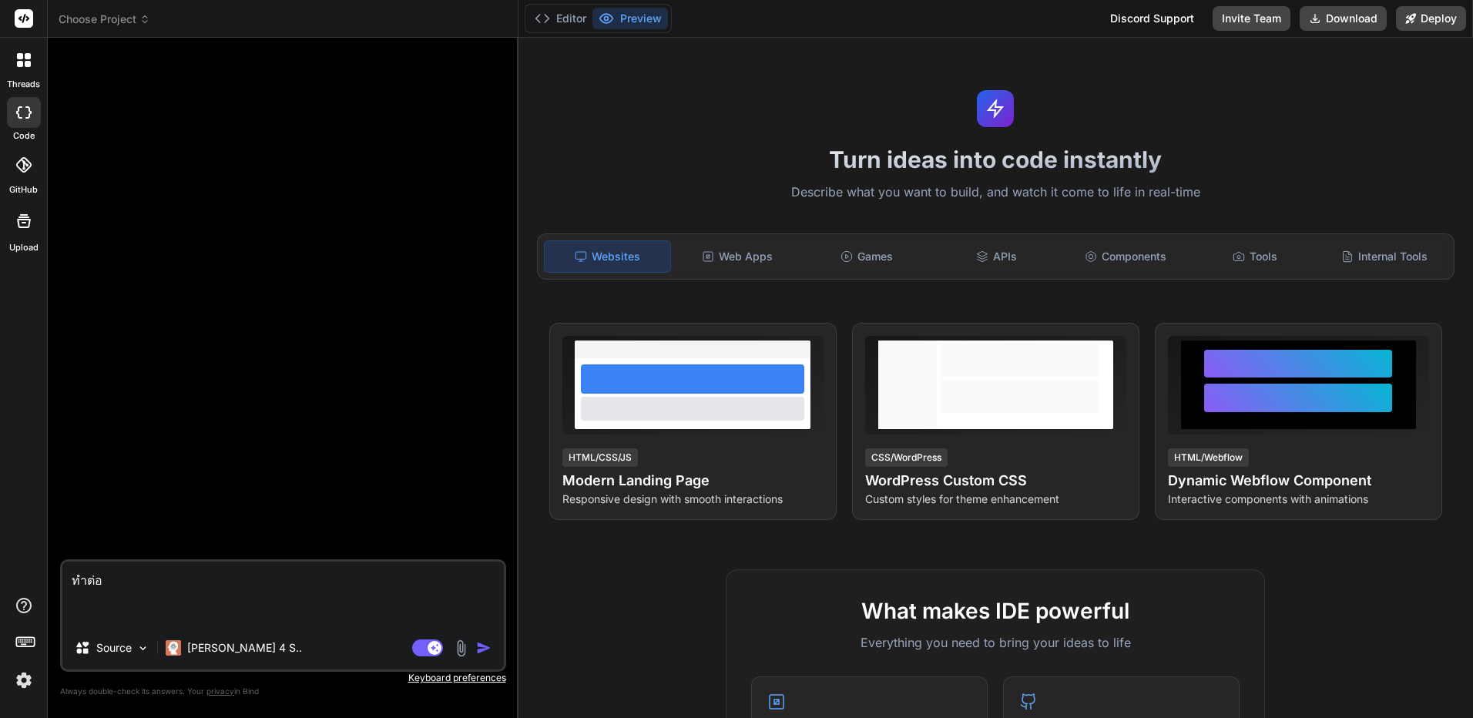
click at [31, 676] on img at bounding box center [24, 680] width 26 height 26
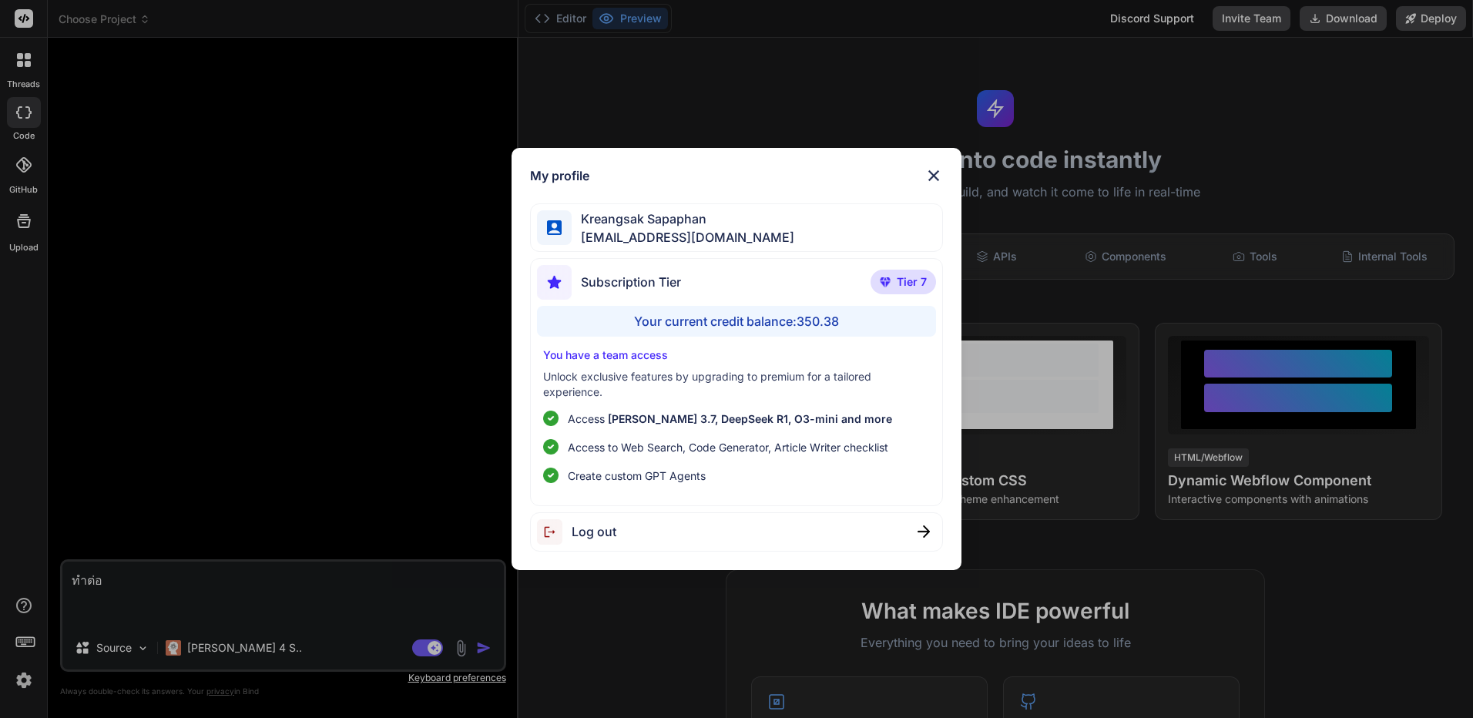
click at [644, 526] on div "Log out" at bounding box center [736, 531] width 413 height 39
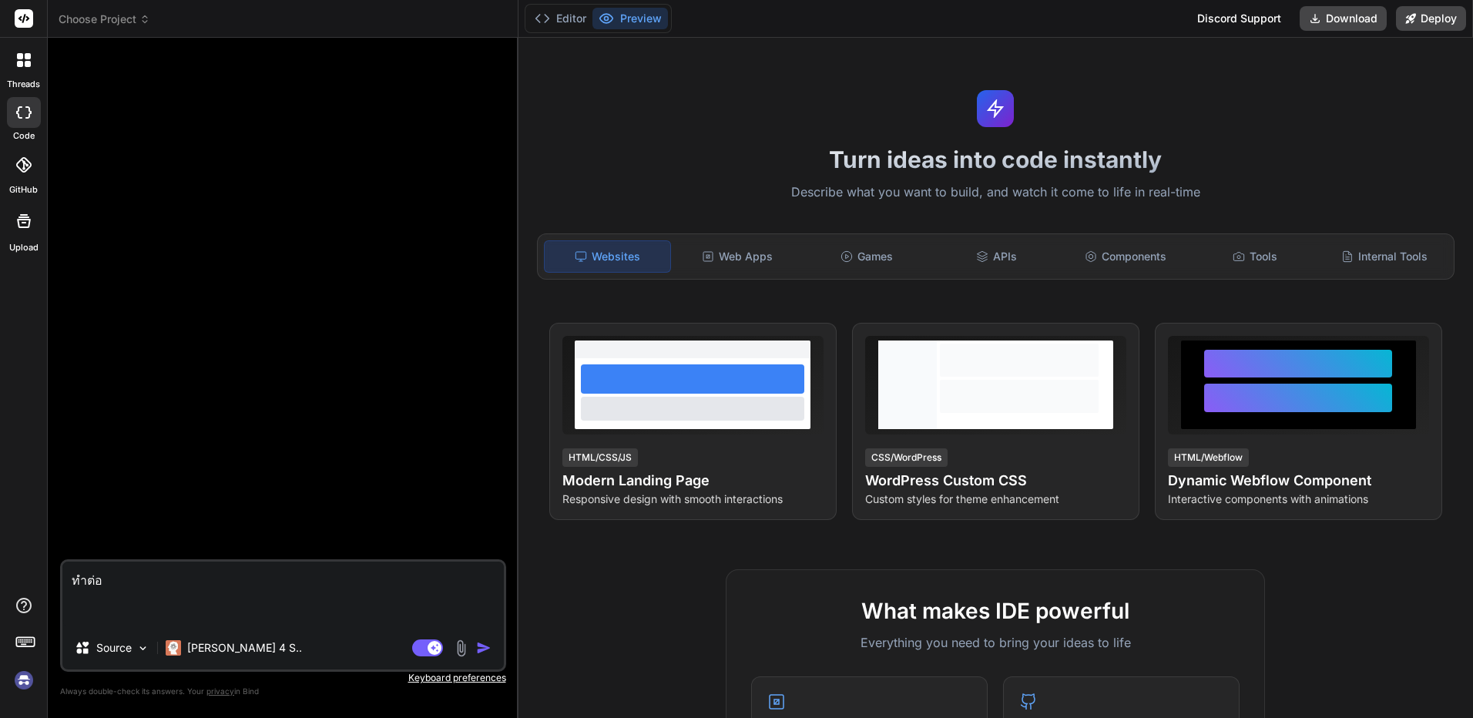
click at [16, 685] on img at bounding box center [24, 680] width 26 height 26
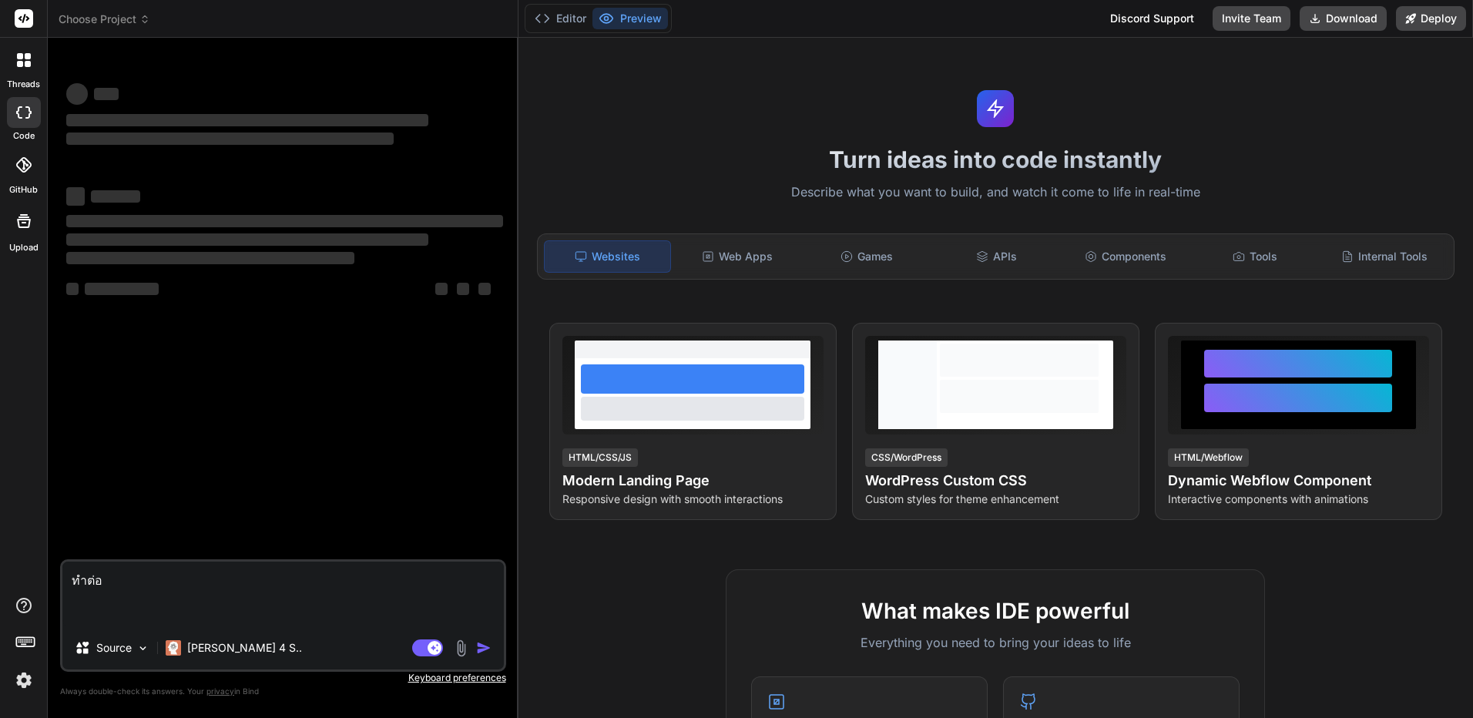
click at [22, 680] on img at bounding box center [24, 680] width 26 height 26
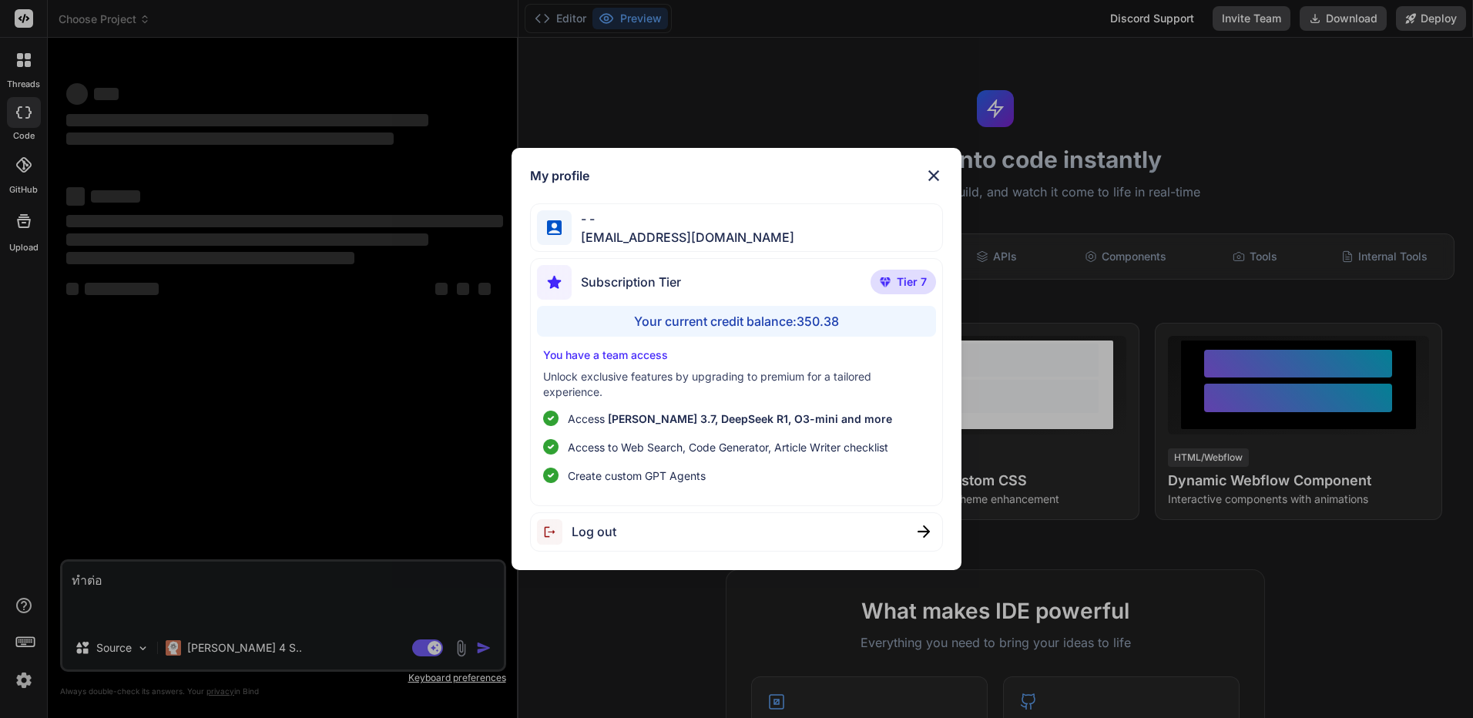
type textarea "x"
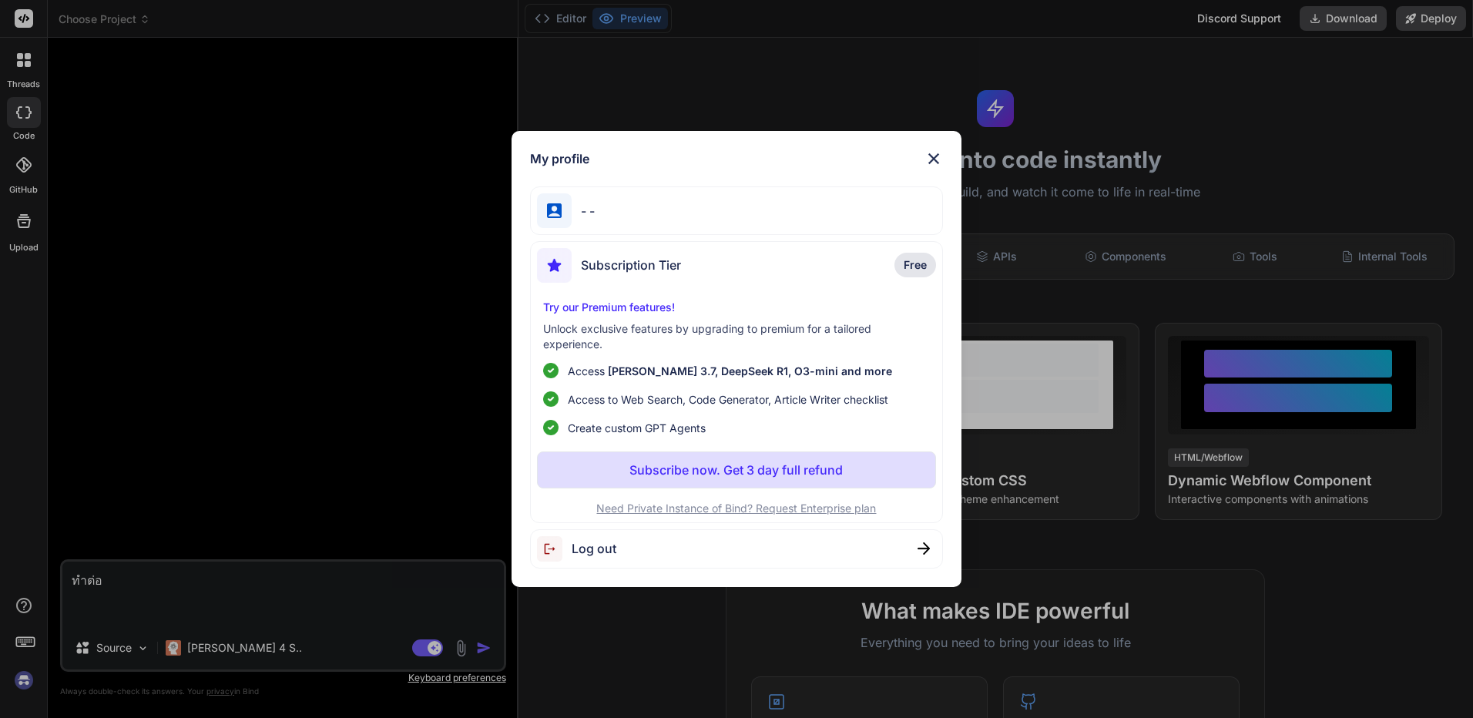
scroll to position [15, 0]
click at [598, 670] on div "My profile - - Subscription Tier Free Try our Premium features! Unlock exclusiv…" at bounding box center [736, 359] width 1473 height 718
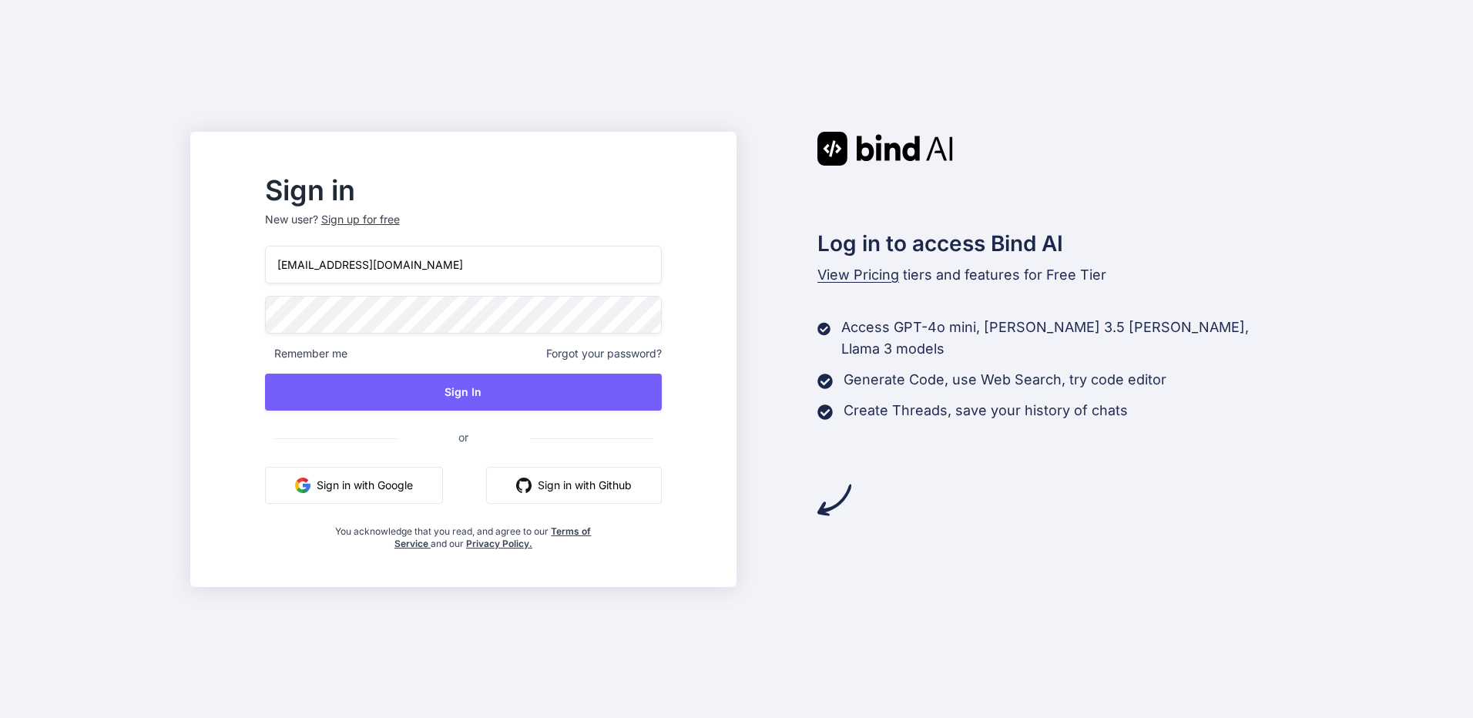
click at [430, 244] on p "New user? Sign up for free" at bounding box center [463, 229] width 397 height 34
click at [428, 253] on input "[EMAIL_ADDRESS][DOMAIN_NAME]" at bounding box center [463, 265] width 397 height 38
type input "[EMAIL_ADDRESS][DOMAIN_NAME]"
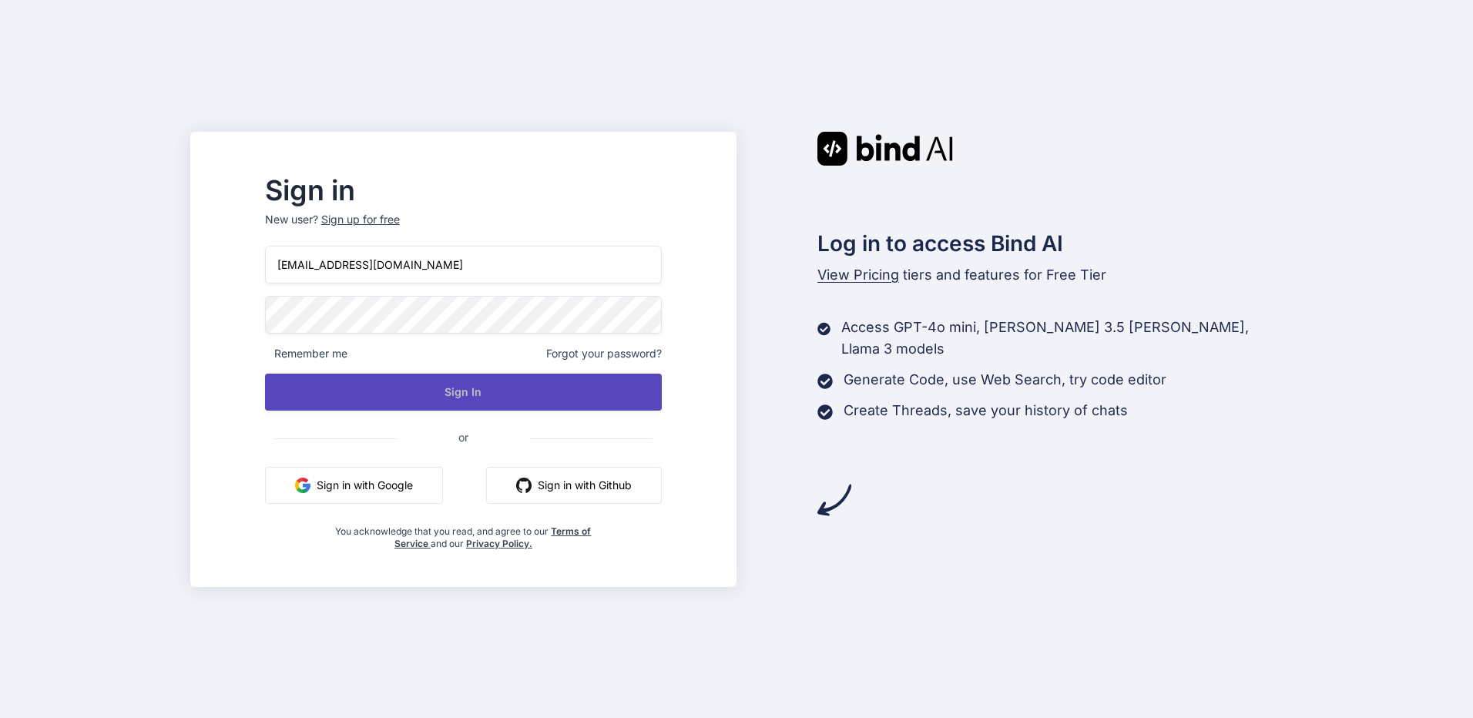
click at [437, 381] on button "Sign In" at bounding box center [463, 392] width 397 height 37
click at [426, 394] on button "Sign In" at bounding box center [463, 392] width 397 height 37
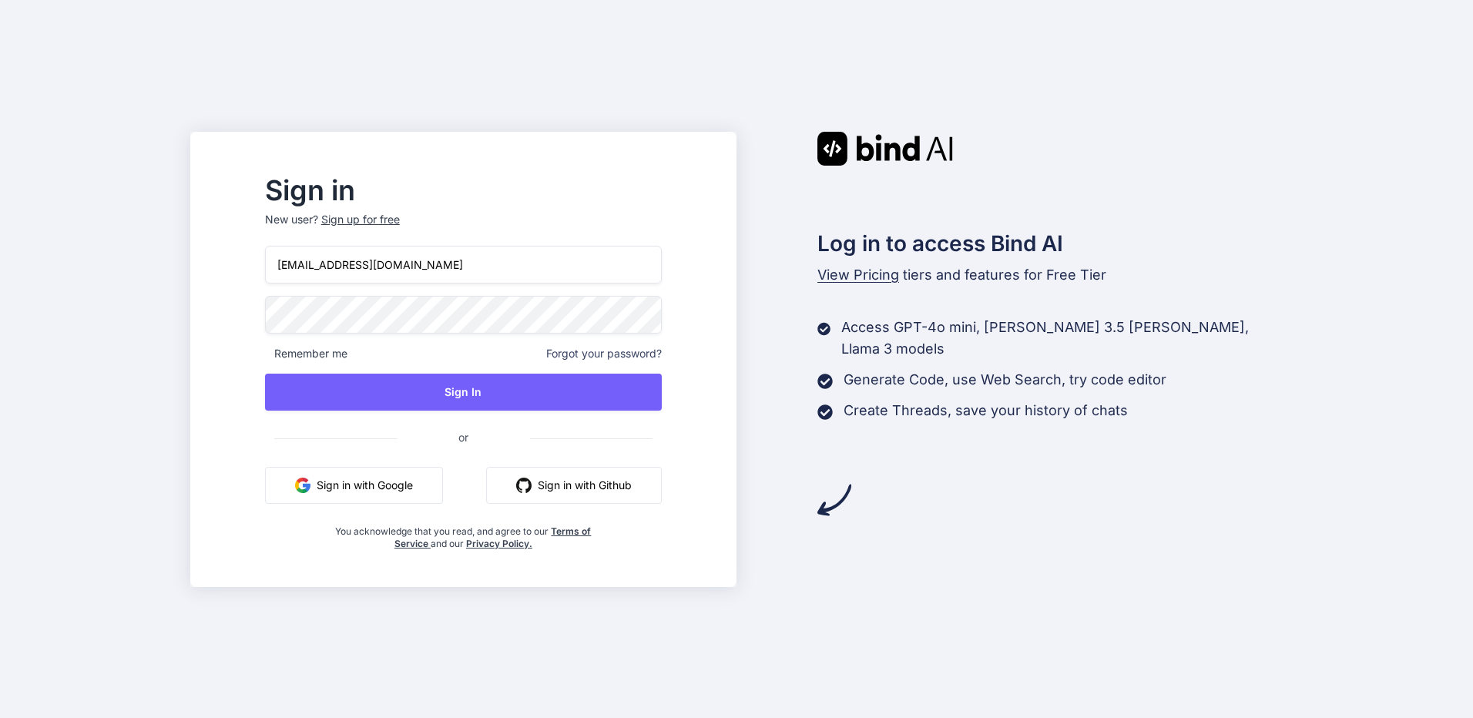
click at [410, 253] on input "[EMAIL_ADDRESS][DOMAIN_NAME]" at bounding box center [463, 265] width 397 height 38
type input "[EMAIL_ADDRESS][DOMAIN_NAME]"
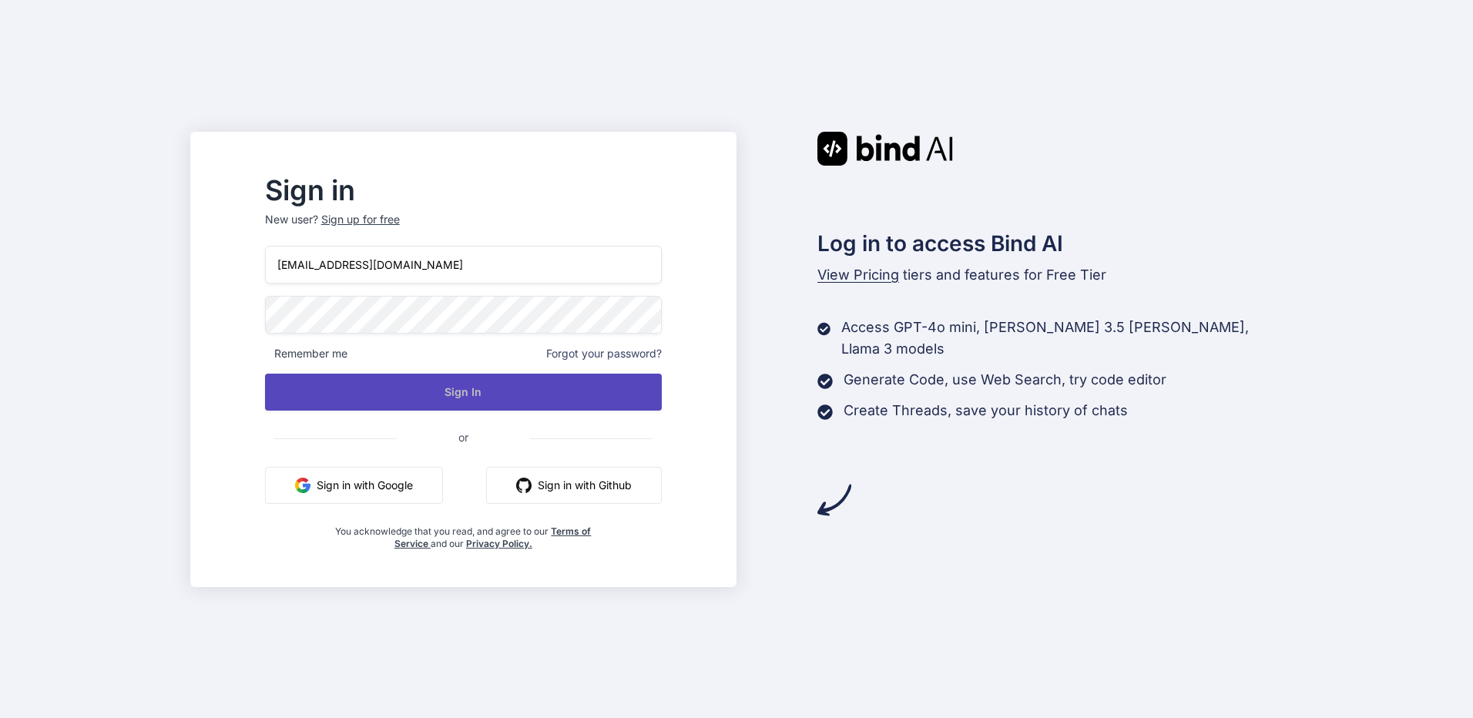
click at [437, 384] on button "Sign In" at bounding box center [463, 392] width 397 height 37
click at [618, 403] on button "Sign In" at bounding box center [463, 392] width 397 height 37
